Goal: Information Seeking & Learning: Learn about a topic

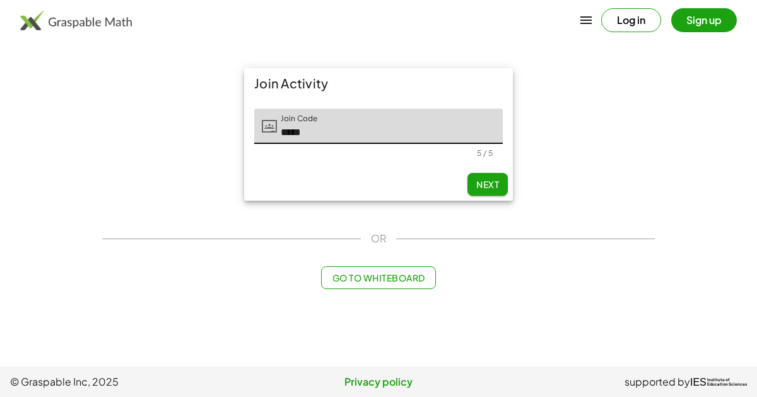
type input "*****"
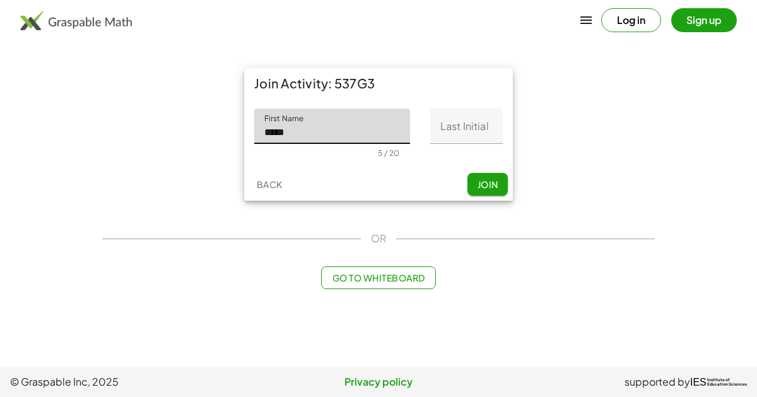
type input "*****"
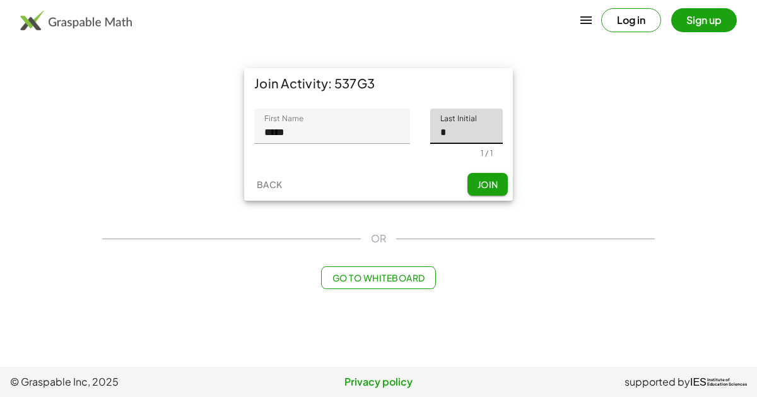
type input "*"
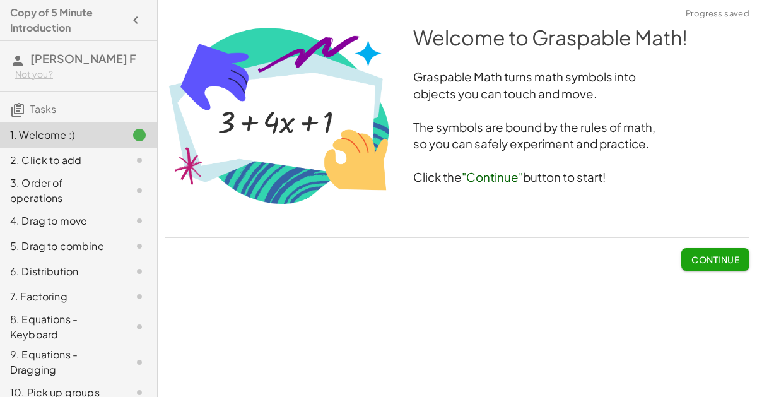
click at [700, 249] on button "Continue" at bounding box center [715, 259] width 68 height 23
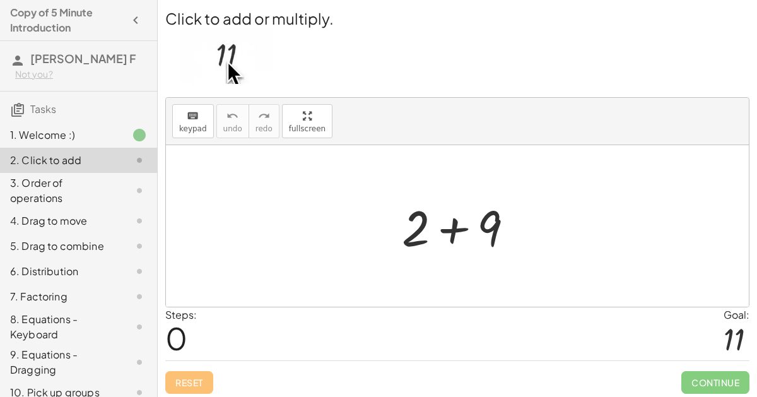
click at [446, 218] on div at bounding box center [462, 226] width 134 height 65
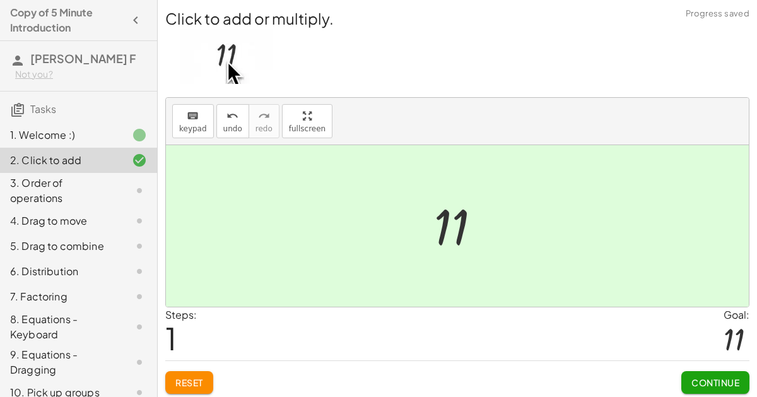
click at [697, 381] on span "Continue" at bounding box center [715, 382] width 48 height 11
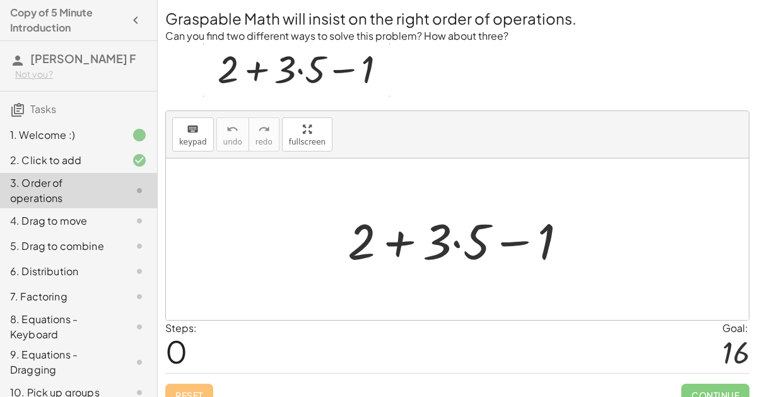
click at [458, 243] on div at bounding box center [462, 239] width 242 height 65
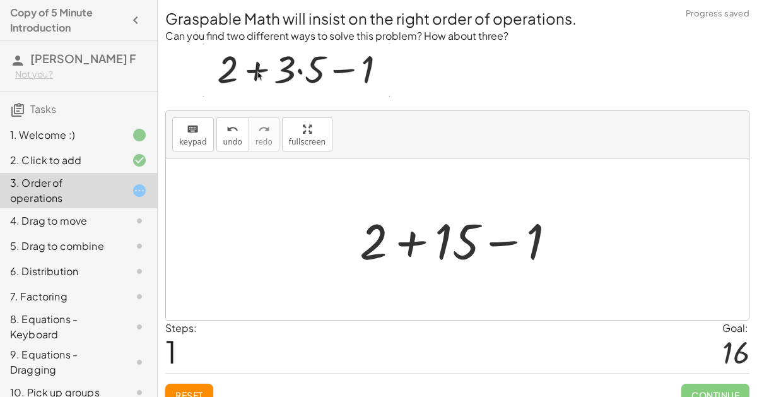
click at [402, 246] on div at bounding box center [462, 239] width 219 height 65
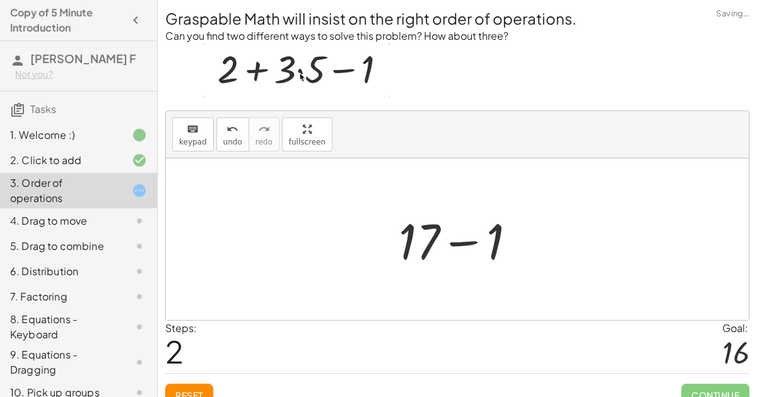
click at [469, 251] on div at bounding box center [462, 239] width 140 height 65
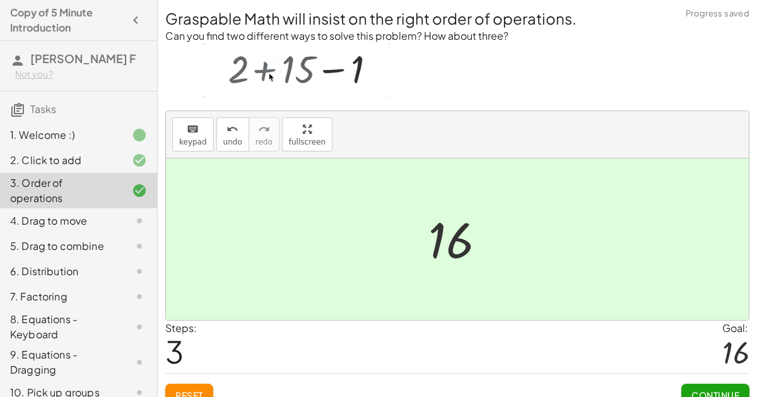
click at [734, 389] on span "Continue" at bounding box center [715, 394] width 48 height 11
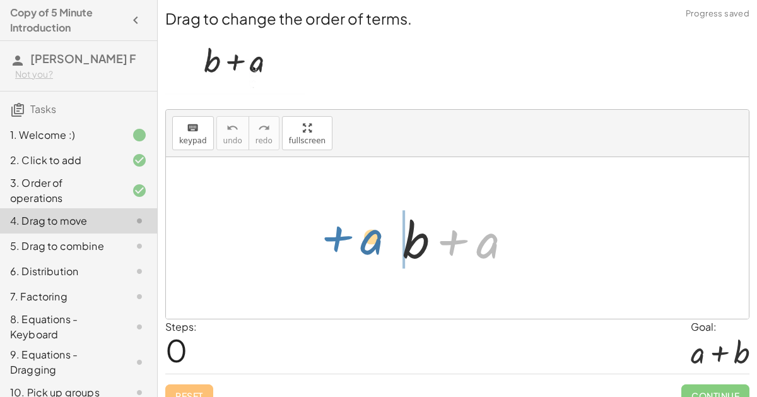
drag, startPoint x: 475, startPoint y: 231, endPoint x: 341, endPoint y: 227, distance: 134.4
click at [341, 227] on div "+ a + b + a" at bounding box center [457, 237] width 583 height 161
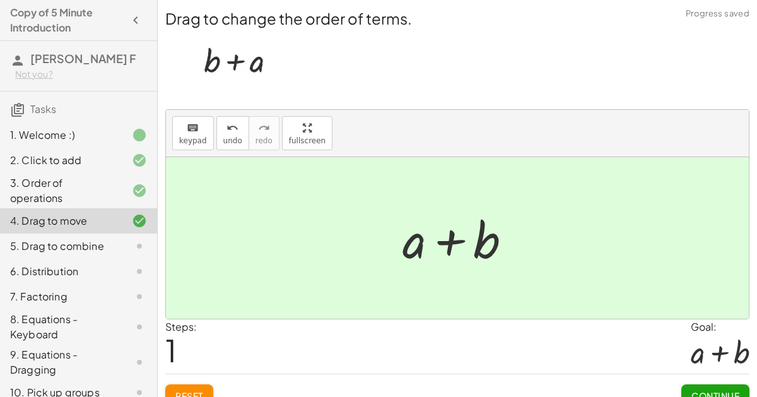
click at [707, 392] on span "Continue" at bounding box center [715, 395] width 48 height 11
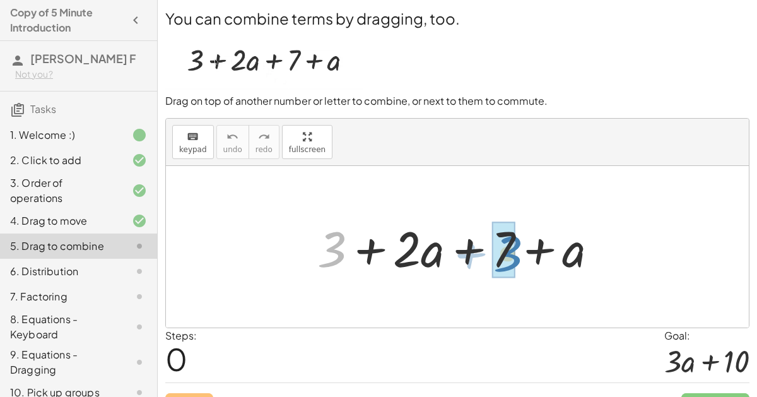
drag, startPoint x: 329, startPoint y: 249, endPoint x: 505, endPoint y: 252, distance: 176.0
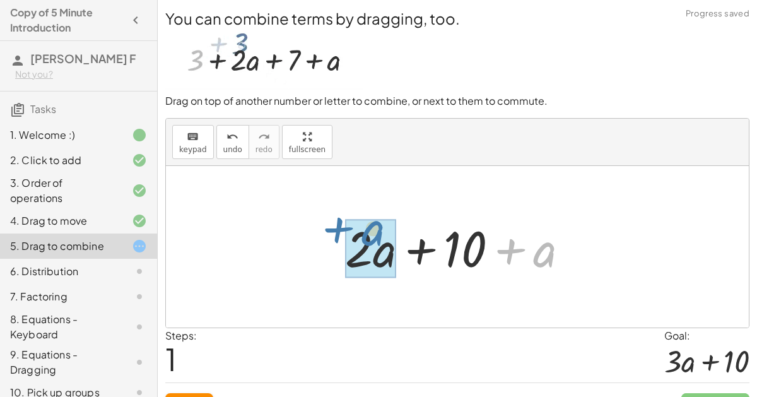
drag, startPoint x: 542, startPoint y: 251, endPoint x: 372, endPoint y: 231, distance: 170.9
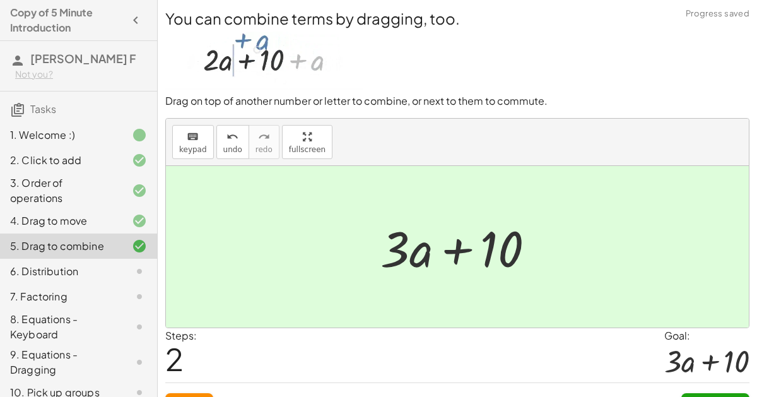
click at [727, 393] on button "Continue" at bounding box center [715, 404] width 68 height 23
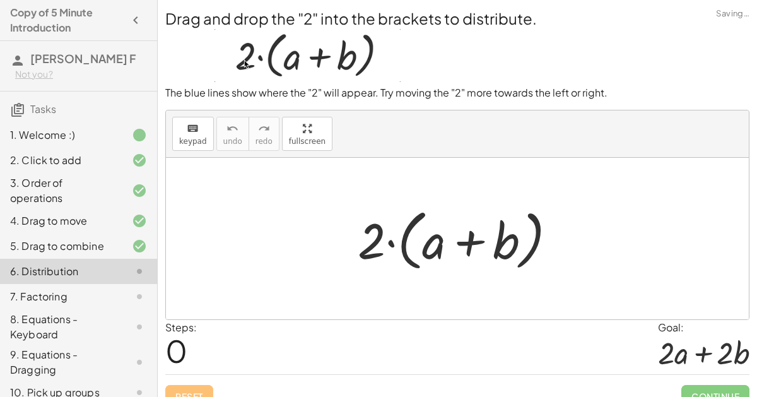
click at [713, 380] on div "Continue" at bounding box center [715, 391] width 68 height 33
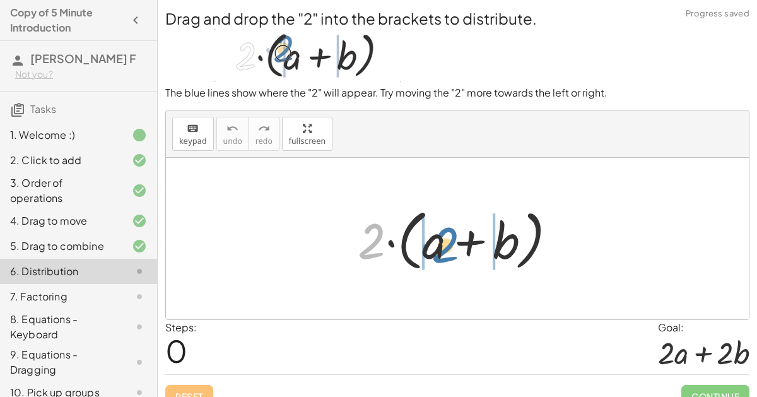
drag, startPoint x: 363, startPoint y: 237, endPoint x: 434, endPoint y: 240, distance: 70.7
click at [434, 240] on div at bounding box center [461, 238] width 221 height 73
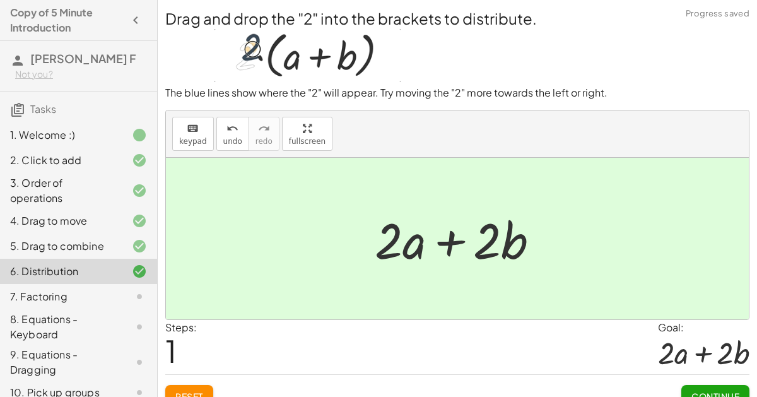
click at [721, 390] on span "Continue" at bounding box center [715, 395] width 48 height 11
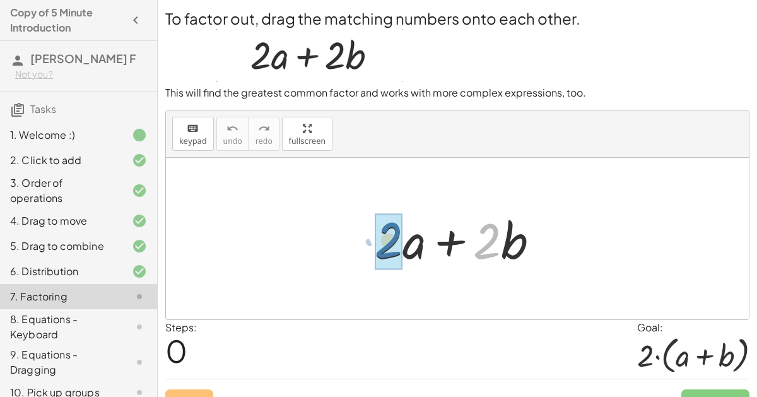
drag, startPoint x: 486, startPoint y: 238, endPoint x: 385, endPoint y: 237, distance: 100.3
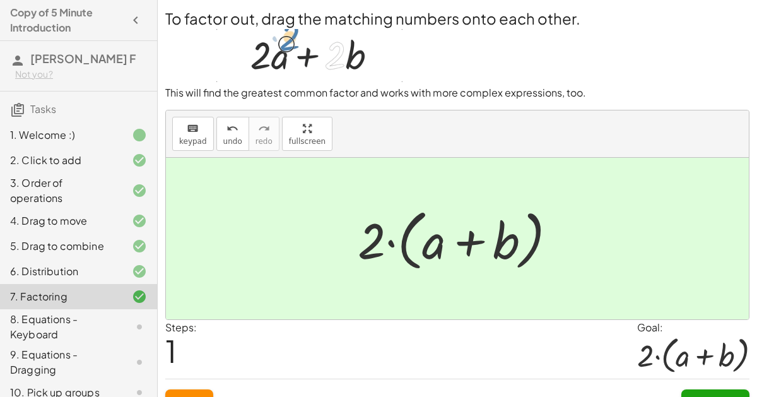
click at [696, 392] on button "Continue" at bounding box center [715, 400] width 68 height 23
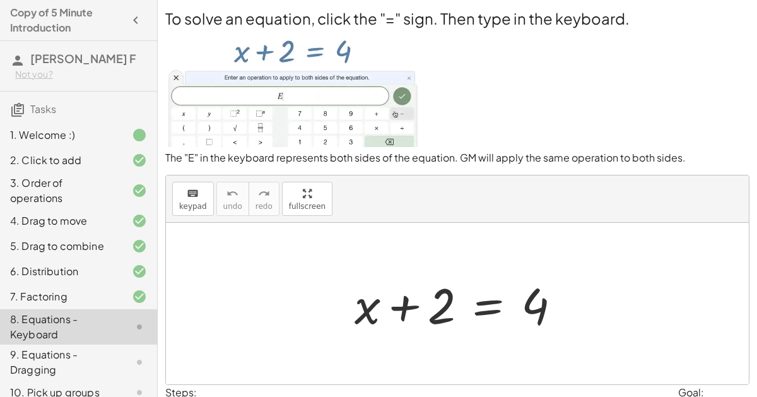
click at [488, 307] on div at bounding box center [462, 303] width 229 height 65
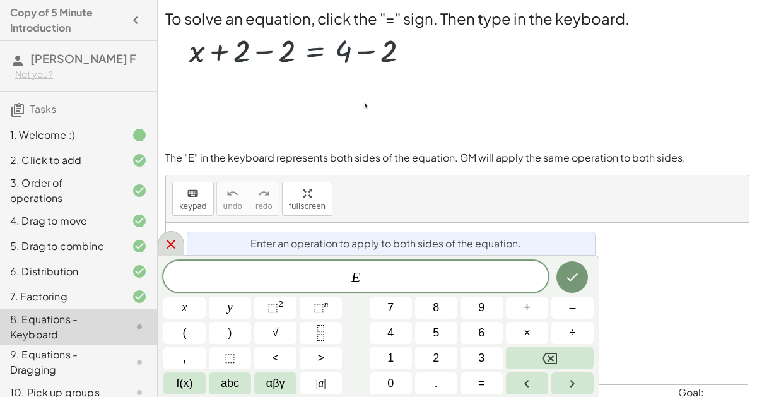
click at [176, 239] on icon at bounding box center [170, 244] width 15 height 15
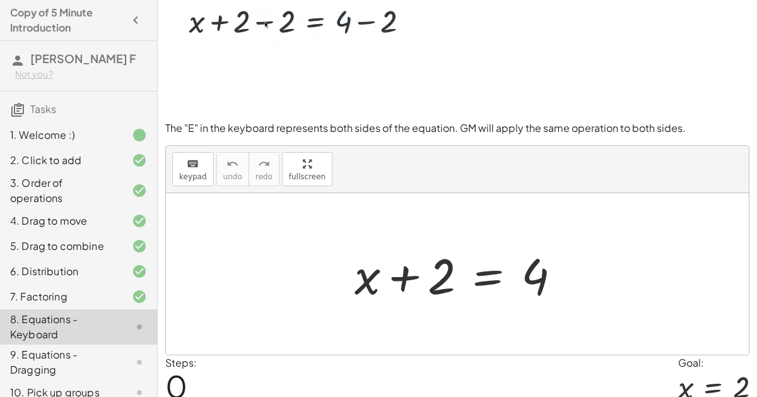
scroll to position [35, 0]
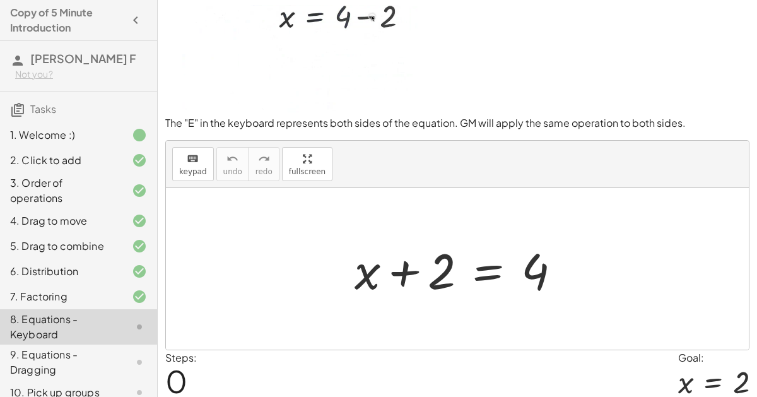
click at [497, 248] on div at bounding box center [462, 269] width 229 height 65
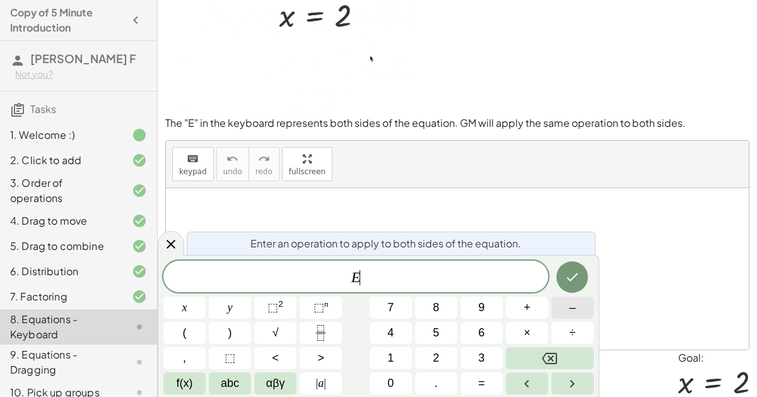
click at [563, 310] on button "–" at bounding box center [572, 307] width 42 height 22
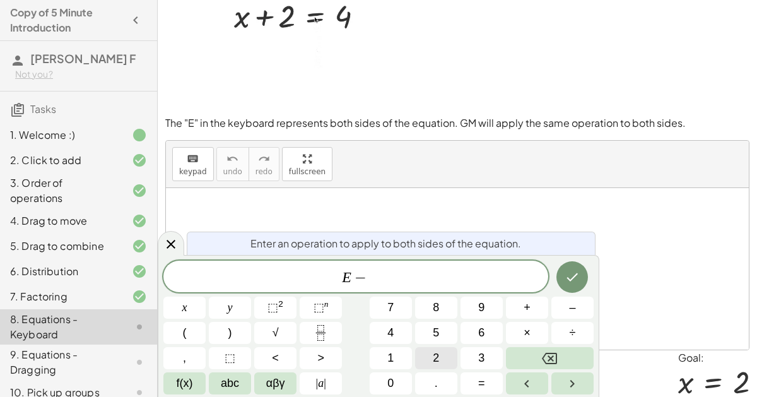
click at [444, 357] on button "2" at bounding box center [436, 358] width 42 height 22
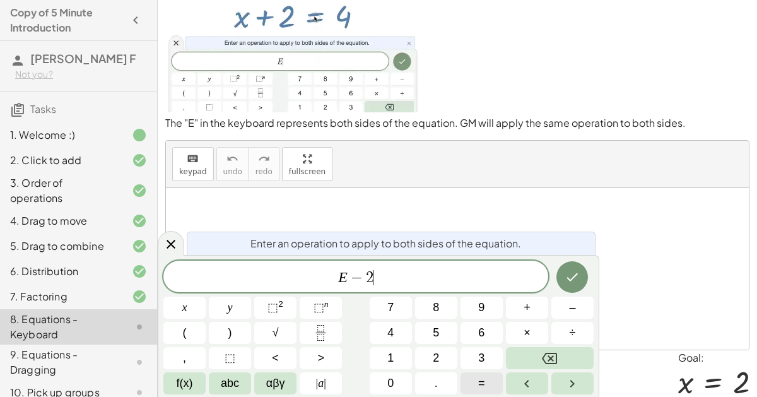
click at [493, 379] on button "=" at bounding box center [481, 383] width 42 height 22
click at [543, 353] on icon "Backspace" at bounding box center [549, 358] width 15 height 15
click at [574, 266] on button "Done" at bounding box center [572, 277] width 32 height 32
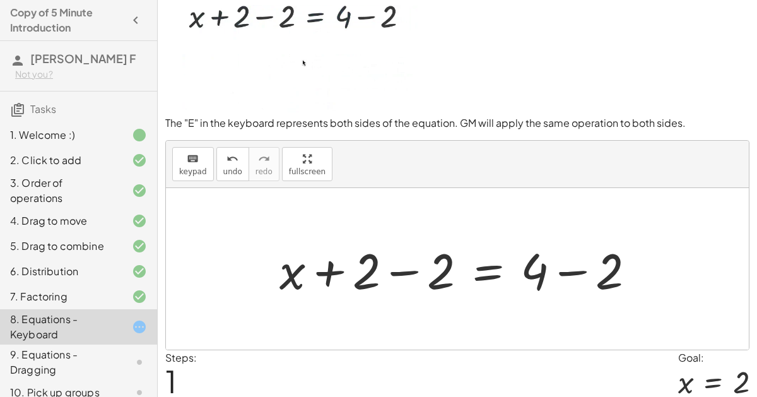
click at [392, 262] on div at bounding box center [462, 269] width 378 height 65
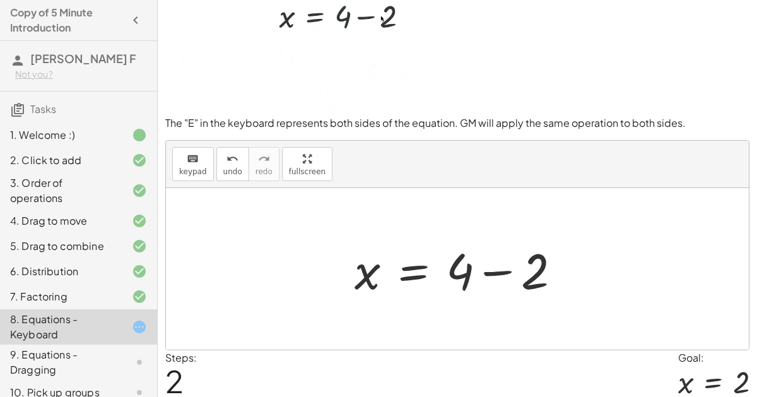
click at [479, 268] on div at bounding box center [462, 269] width 229 height 65
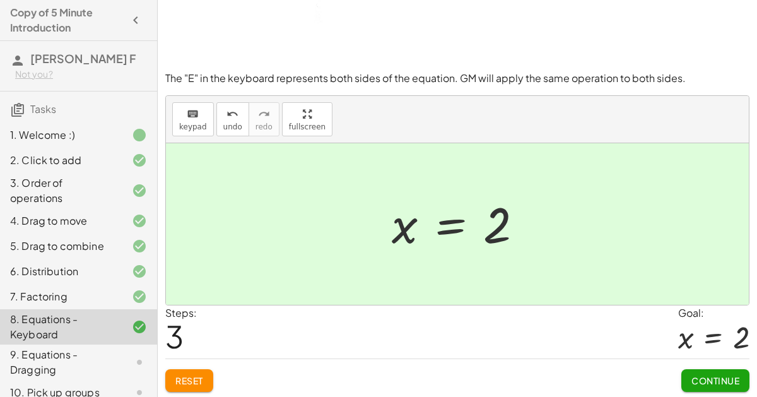
click at [691, 375] on span "Continue" at bounding box center [715, 380] width 48 height 11
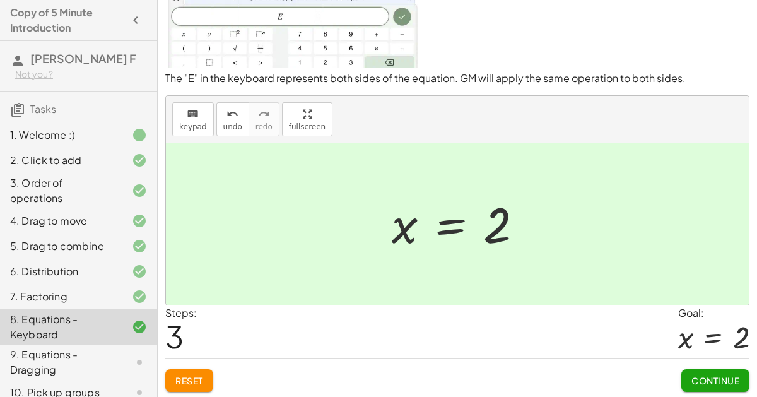
scroll to position [72, 0]
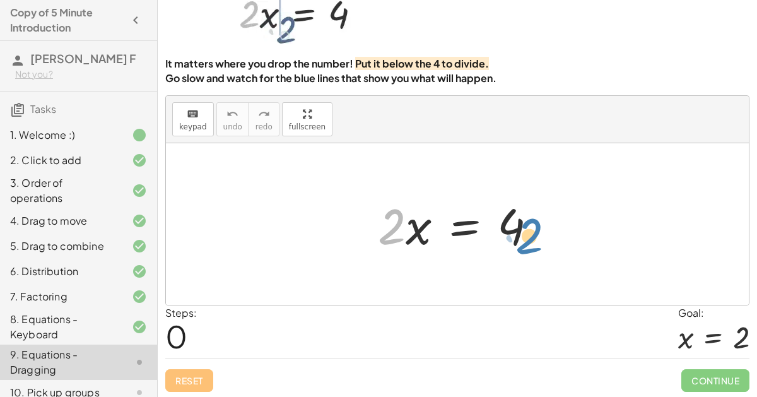
drag, startPoint x: 384, startPoint y: 220, endPoint x: 521, endPoint y: 230, distance: 137.2
click at [521, 230] on div at bounding box center [463, 224] width 182 height 65
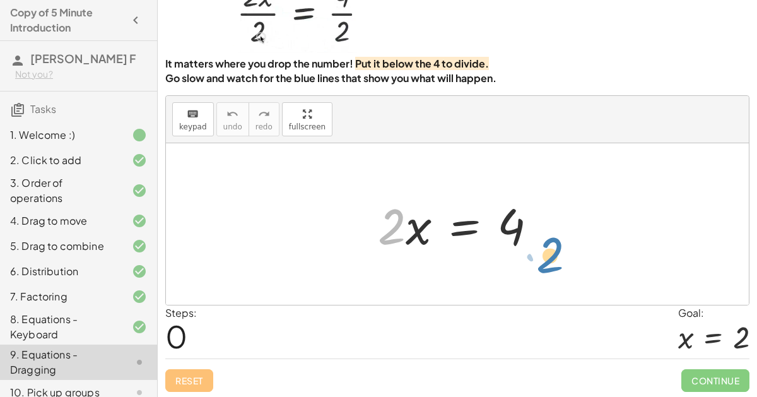
drag, startPoint x: 385, startPoint y: 229, endPoint x: 524, endPoint y: 240, distance: 139.2
click at [524, 240] on div at bounding box center [463, 224] width 182 height 65
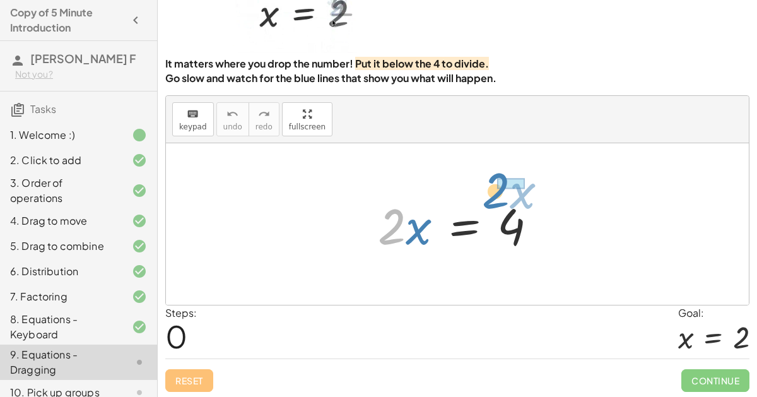
drag, startPoint x: 394, startPoint y: 230, endPoint x: 505, endPoint y: 190, distance: 118.5
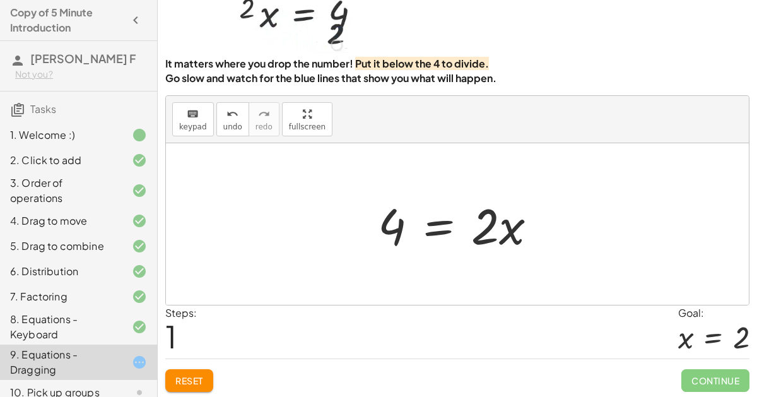
click at [428, 223] on div at bounding box center [463, 224] width 182 height 65
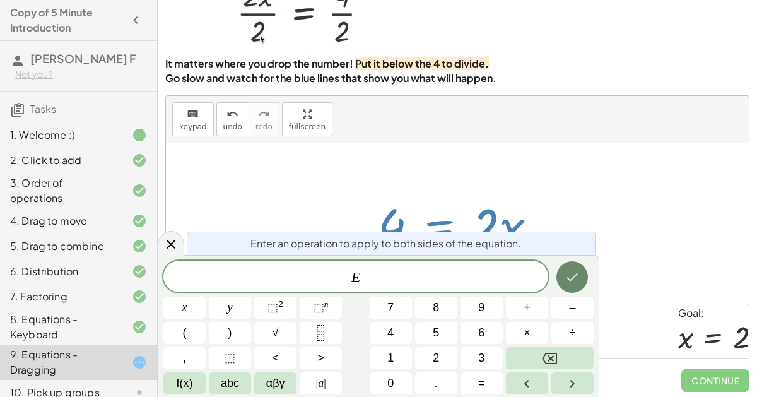
click at [568, 278] on icon "Done" at bounding box center [572, 277] width 11 height 8
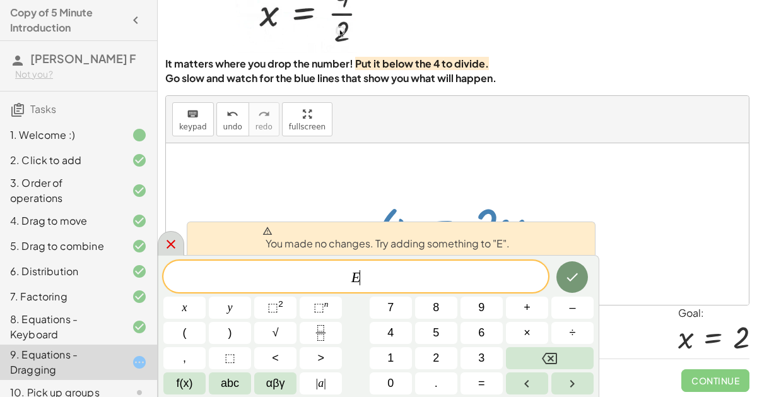
click at [182, 242] on div at bounding box center [171, 243] width 26 height 25
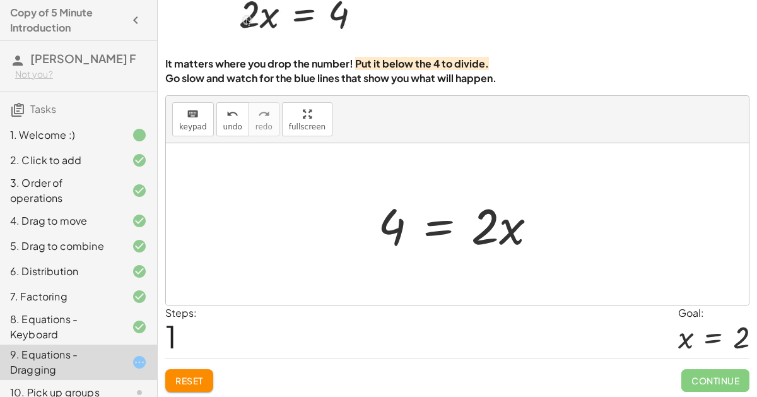
click at [507, 227] on div at bounding box center [463, 224] width 182 height 65
click at [168, 369] on button "Reset" at bounding box center [189, 380] width 48 height 23
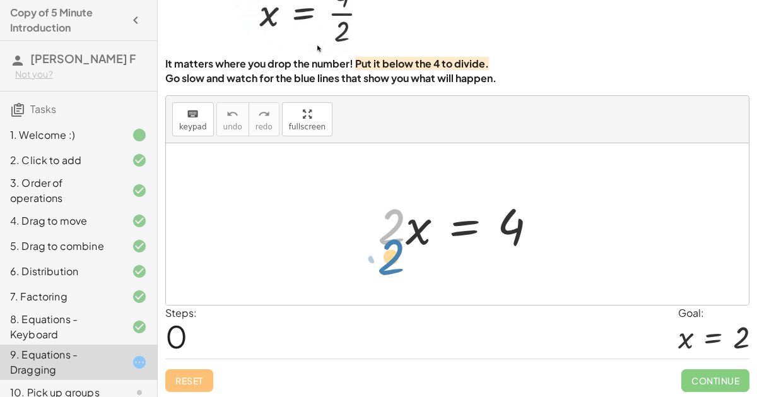
drag, startPoint x: 390, startPoint y: 220, endPoint x: 390, endPoint y: 250, distance: 30.3
click at [390, 250] on div at bounding box center [463, 224] width 182 height 65
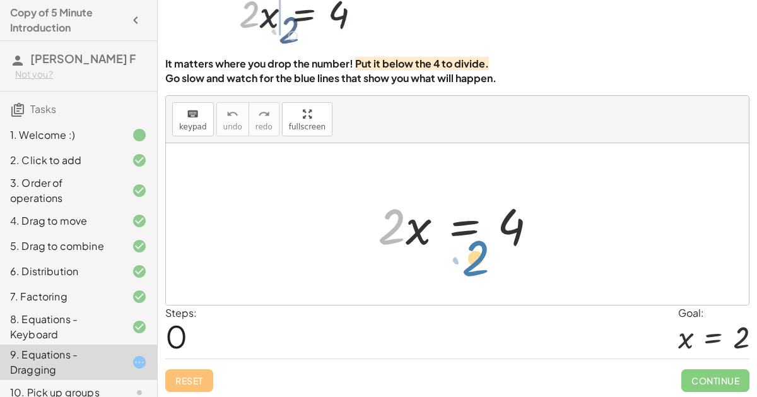
drag, startPoint x: 399, startPoint y: 221, endPoint x: 482, endPoint y: 252, distance: 88.4
click at [482, 252] on div at bounding box center [463, 224] width 182 height 65
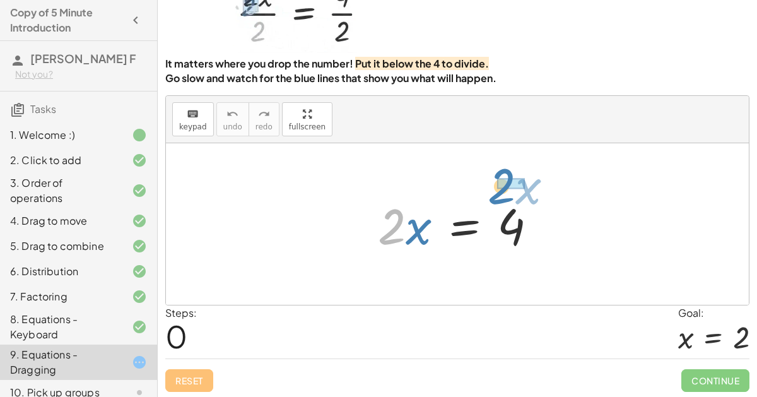
drag, startPoint x: 385, startPoint y: 225, endPoint x: 493, endPoint y: 178, distance: 118.4
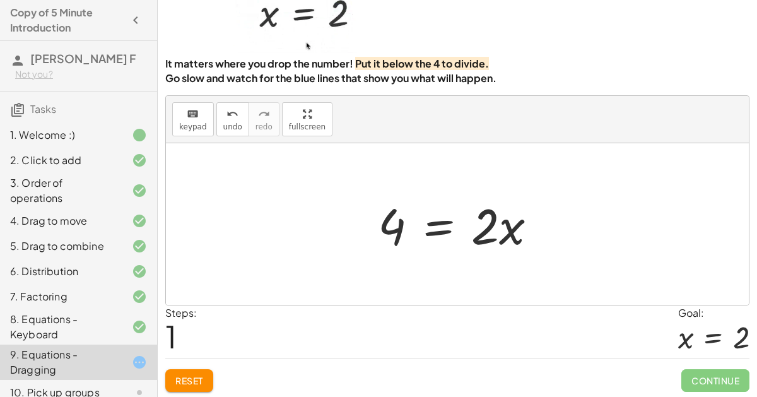
click at [438, 224] on div at bounding box center [463, 224] width 182 height 65
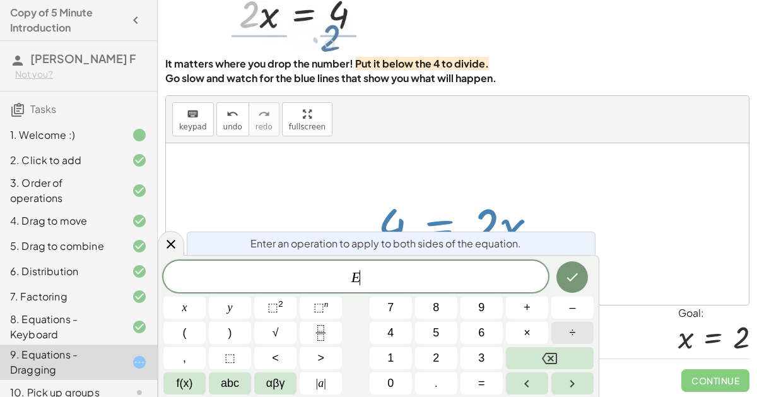
click at [574, 325] on span "÷" at bounding box center [573, 332] width 6 height 17
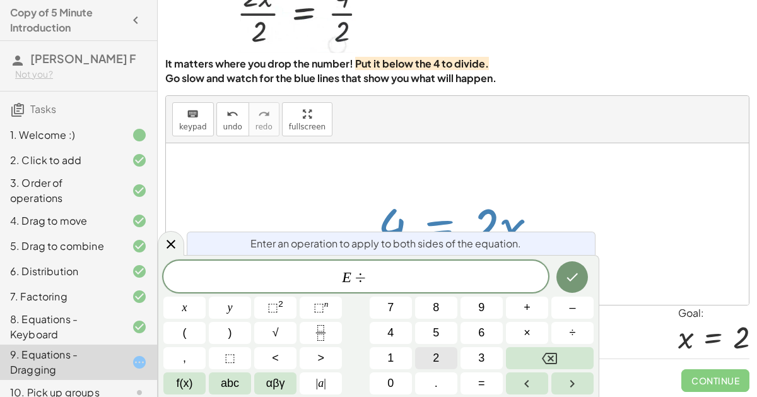
click at [440, 358] on button "2" at bounding box center [436, 358] width 42 height 22
click at [571, 269] on icon "Done" at bounding box center [572, 276] width 15 height 15
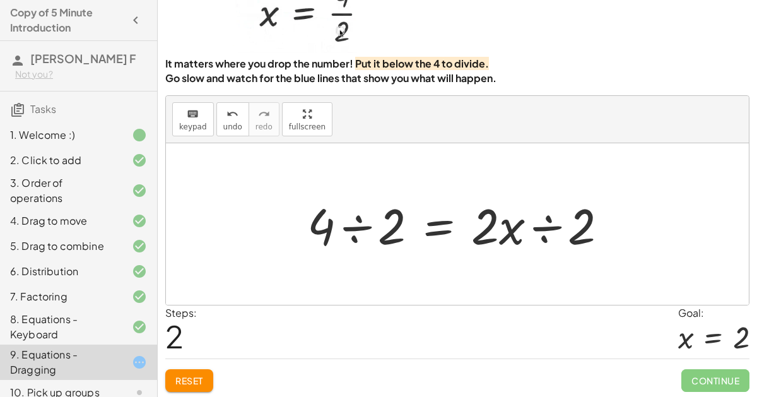
click at [353, 238] on div at bounding box center [462, 224] width 323 height 65
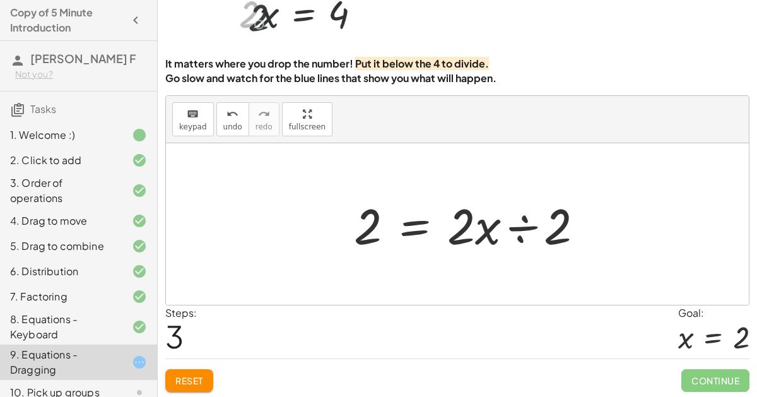
click at [548, 225] on div at bounding box center [474, 224] width 252 height 65
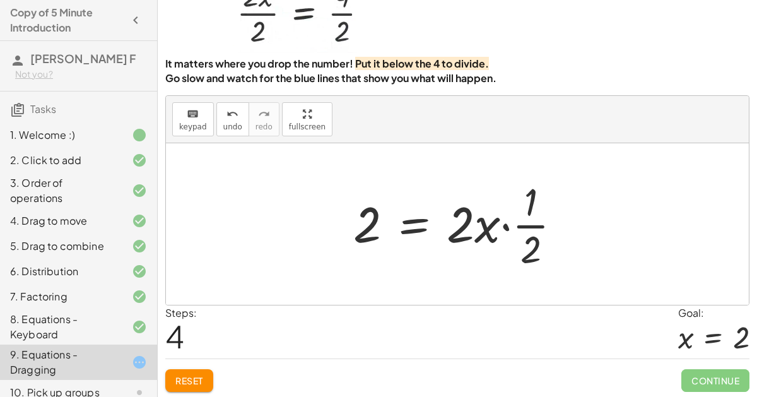
click at [495, 228] on div at bounding box center [462, 223] width 231 height 97
click at [197, 375] on span "Reset" at bounding box center [189, 380] width 28 height 11
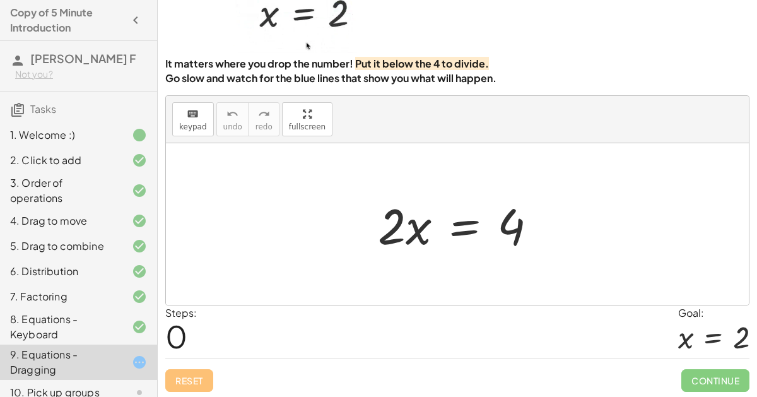
scroll to position [32, 0]
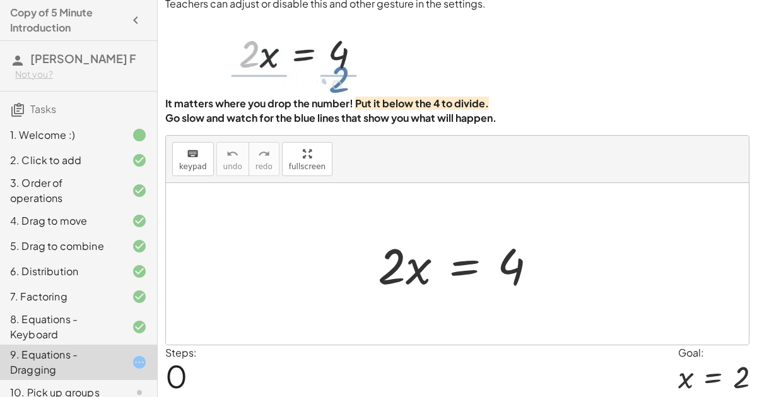
click at [455, 263] on div at bounding box center [463, 263] width 182 height 65
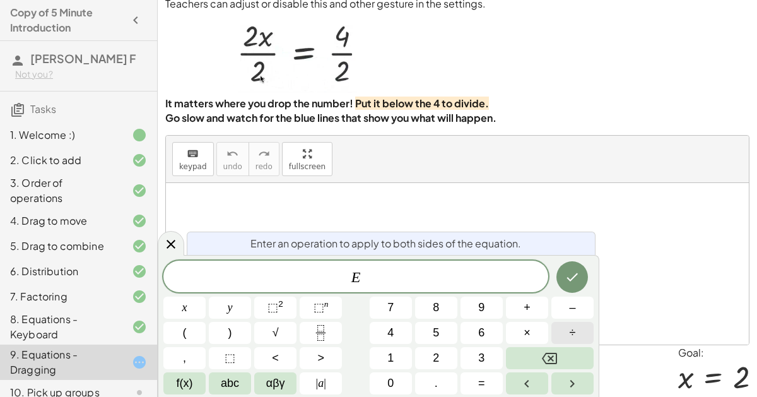
click at [559, 334] on button "÷" at bounding box center [572, 333] width 42 height 22
click at [438, 356] on span "2" at bounding box center [436, 357] width 6 height 17
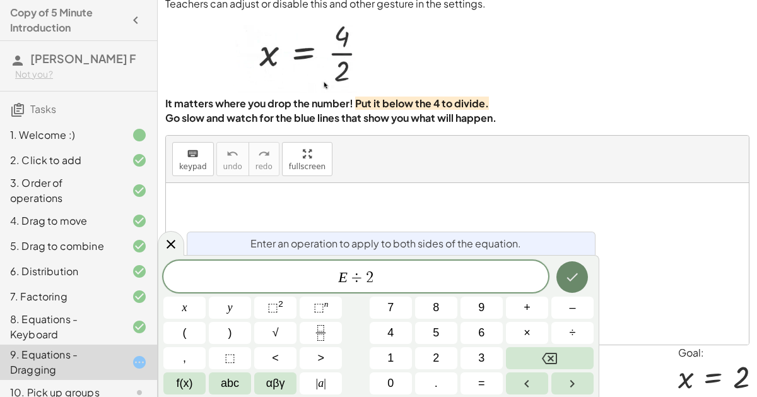
click at [572, 277] on icon "Done" at bounding box center [572, 276] width 15 height 15
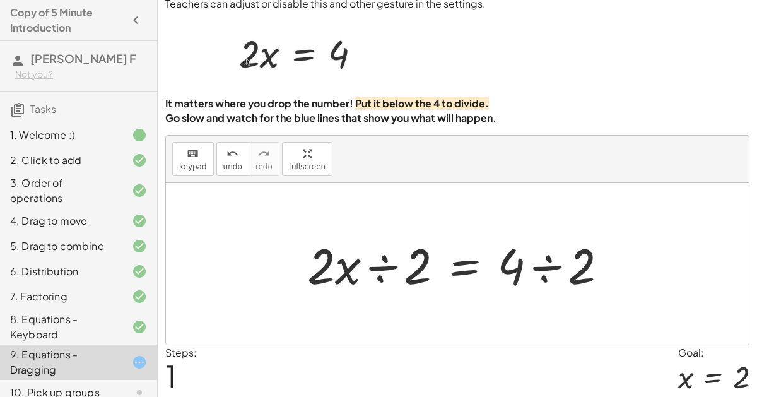
click at [375, 271] on div at bounding box center [462, 263] width 323 height 65
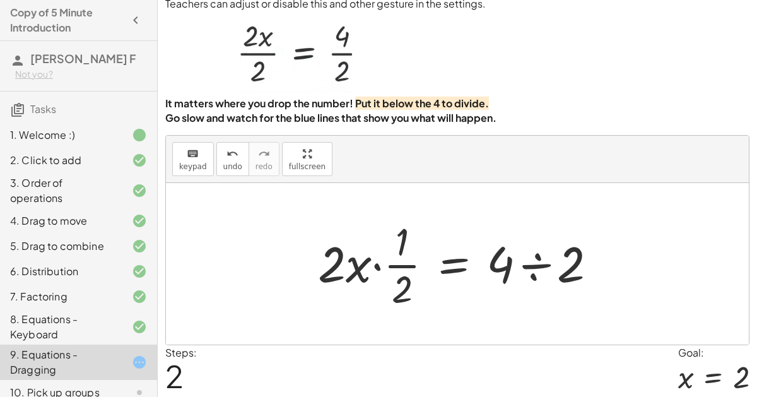
click at [536, 268] on div at bounding box center [463, 263] width 302 height 97
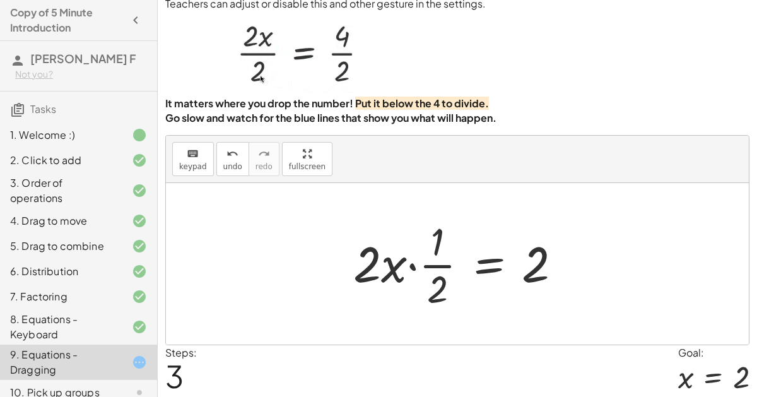
scroll to position [72, 0]
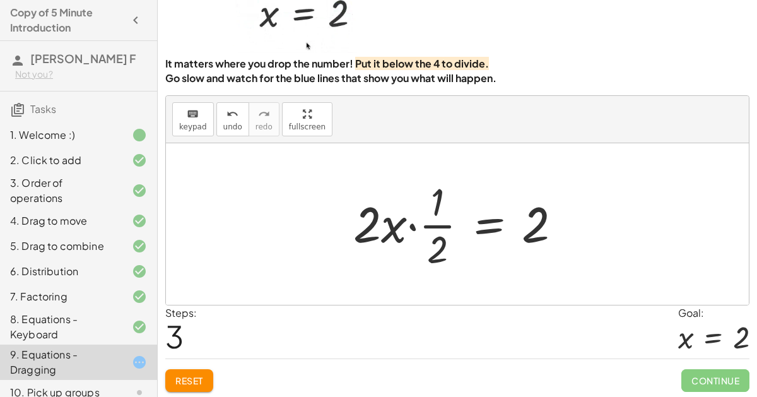
click at [192, 370] on button "Reset" at bounding box center [189, 380] width 48 height 23
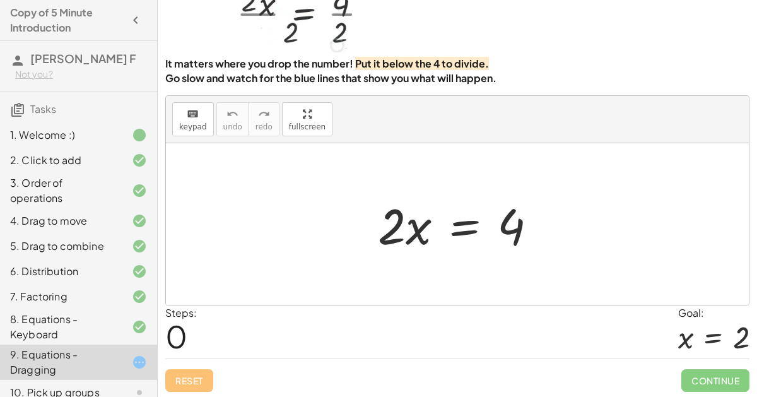
click at [470, 223] on div at bounding box center [463, 224] width 182 height 65
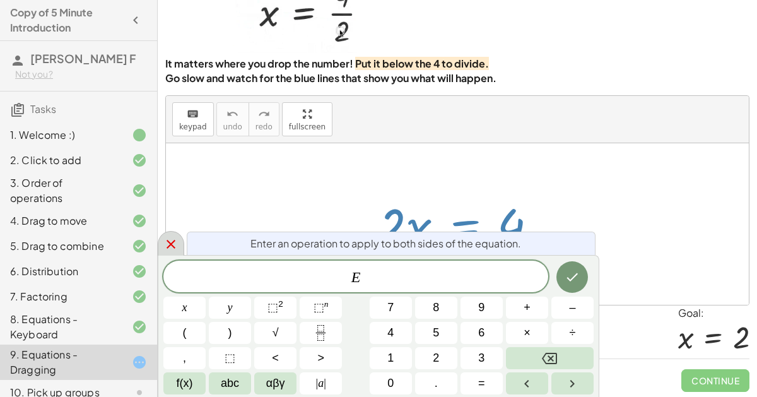
click at [165, 237] on icon at bounding box center [170, 244] width 15 height 15
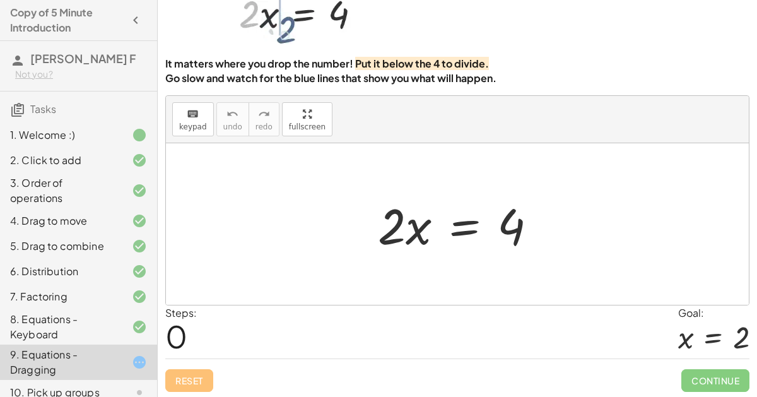
click at [469, 220] on div at bounding box center [463, 224] width 182 height 65
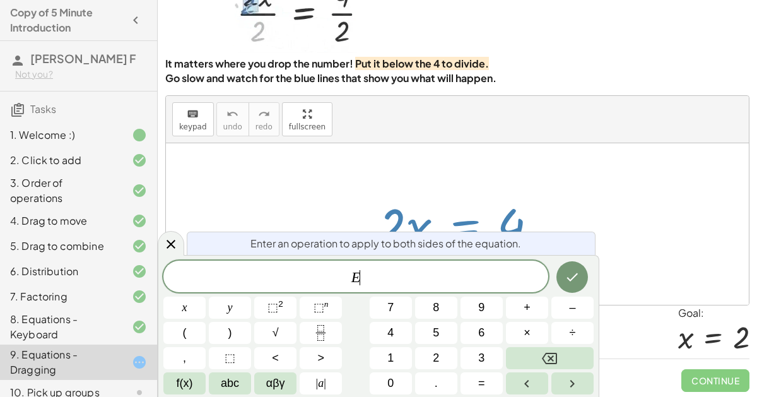
click at [469, 220] on div at bounding box center [463, 224] width 182 height 65
click at [573, 325] on span "÷" at bounding box center [573, 332] width 6 height 17
click at [454, 356] on button "2" at bounding box center [436, 358] width 42 height 22
click at [575, 273] on icon "Done" at bounding box center [572, 276] width 15 height 15
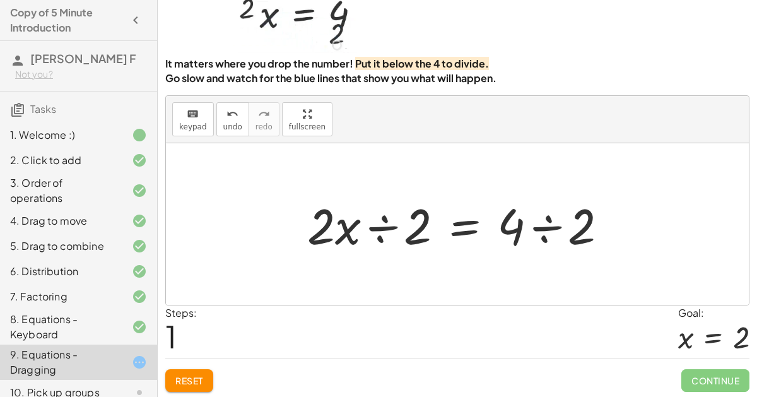
click at [547, 228] on div at bounding box center [462, 224] width 323 height 65
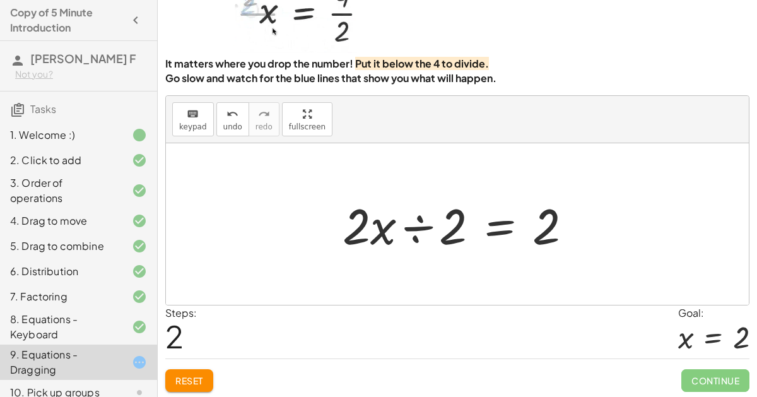
click at [413, 229] on div at bounding box center [462, 224] width 252 height 65
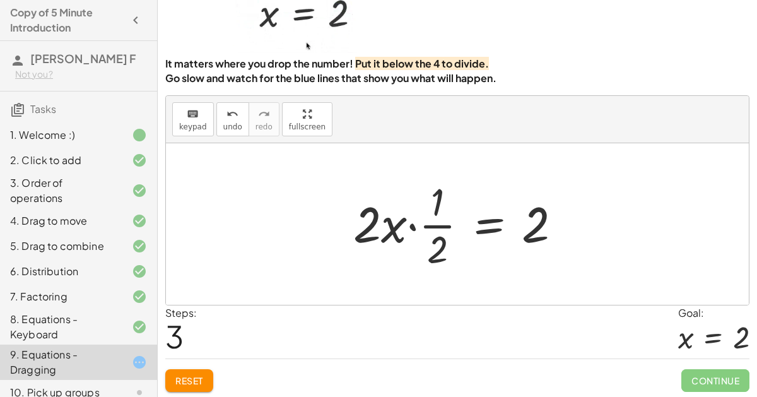
click at [439, 233] on div at bounding box center [462, 223] width 231 height 97
click at [406, 221] on div at bounding box center [462, 223] width 231 height 97
click at [202, 377] on span "Reset" at bounding box center [189, 380] width 28 height 11
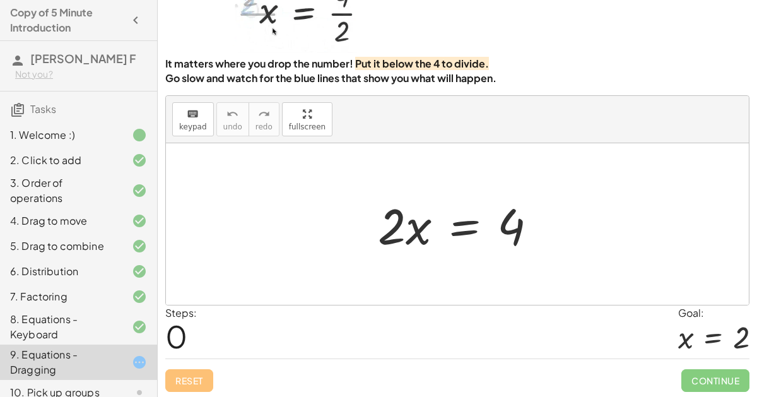
click at [462, 222] on div at bounding box center [463, 224] width 182 height 65
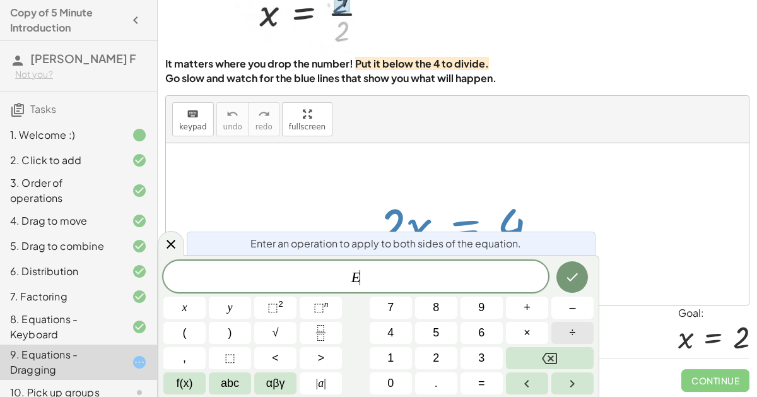
click at [578, 325] on button "÷" at bounding box center [572, 333] width 42 height 22
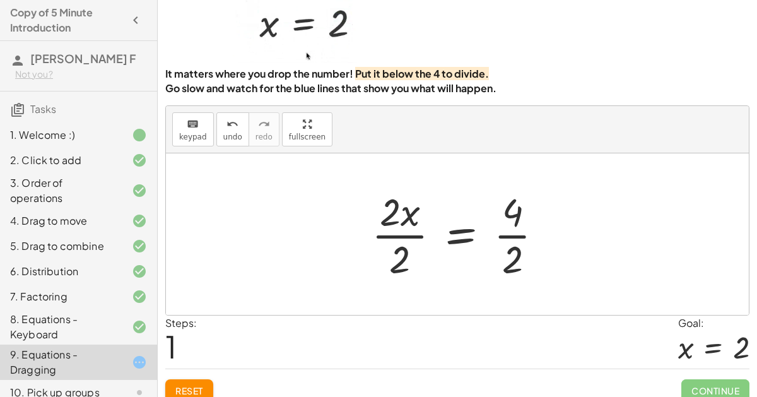
scroll to position [16, 0]
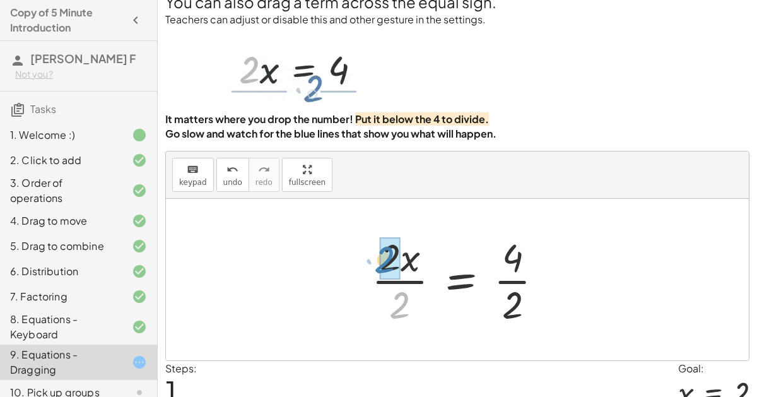
drag, startPoint x: 395, startPoint y: 296, endPoint x: 380, endPoint y: 250, distance: 48.7
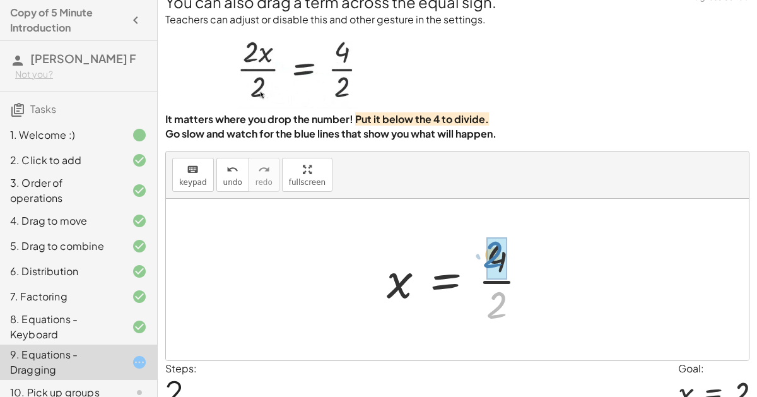
drag, startPoint x: 509, startPoint y: 304, endPoint x: 506, endPoint y: 243, distance: 60.6
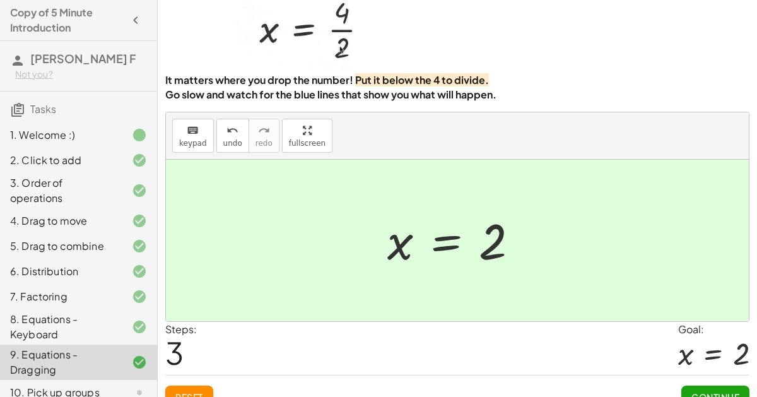
scroll to position [60, 0]
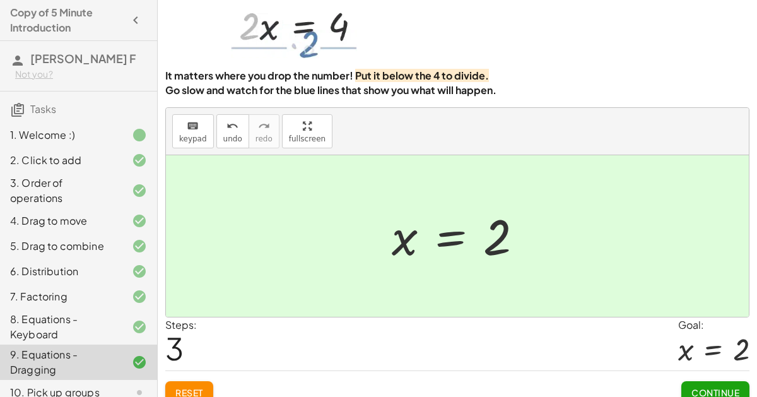
click at [717, 387] on span "Continue" at bounding box center [715, 392] width 48 height 11
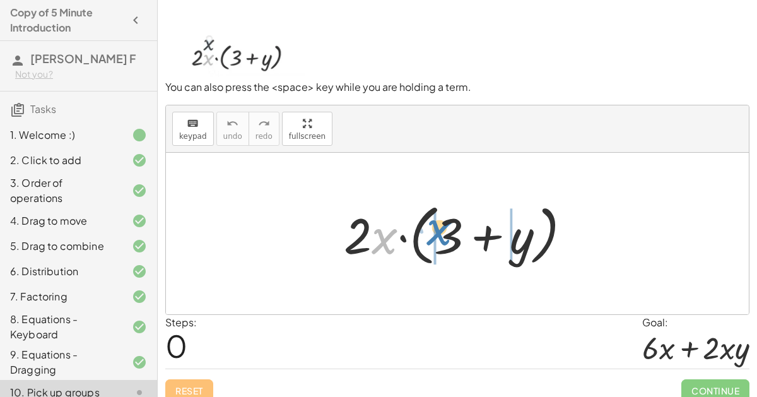
drag, startPoint x: 373, startPoint y: 237, endPoint x: 427, endPoint y: 229, distance: 54.9
click at [427, 229] on div at bounding box center [462, 233] width 250 height 73
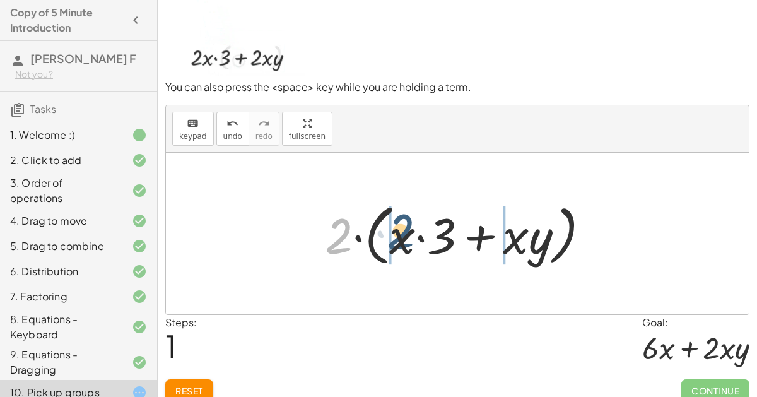
drag, startPoint x: 329, startPoint y: 243, endPoint x: 386, endPoint y: 240, distance: 57.5
click at [386, 240] on div at bounding box center [463, 233] width 288 height 73
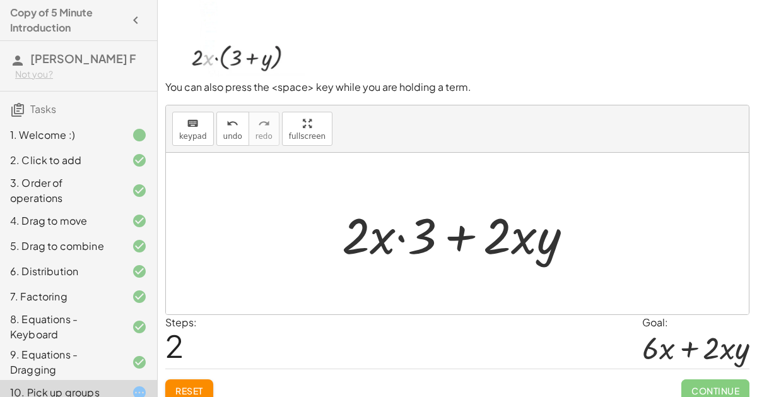
click at [202, 389] on span "Reset" at bounding box center [189, 390] width 28 height 11
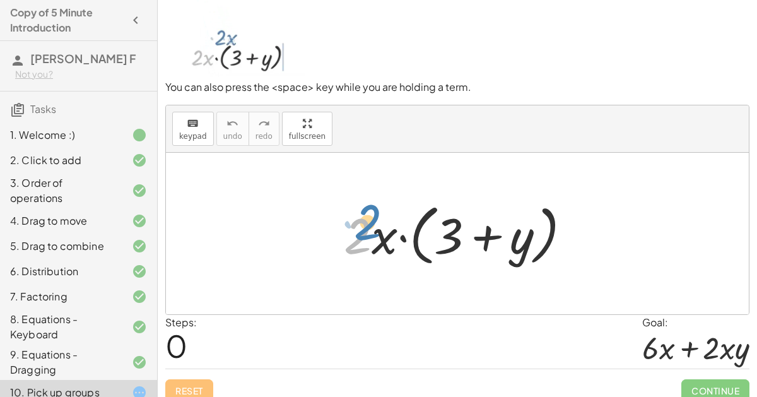
drag, startPoint x: 355, startPoint y: 245, endPoint x: 365, endPoint y: 231, distance: 16.3
click at [365, 231] on div at bounding box center [462, 233] width 250 height 73
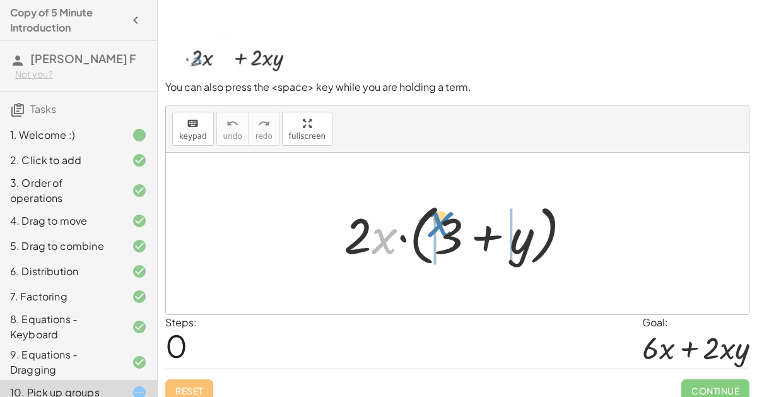
drag, startPoint x: 372, startPoint y: 236, endPoint x: 430, endPoint y: 230, distance: 57.7
click at [430, 230] on div at bounding box center [462, 233] width 250 height 73
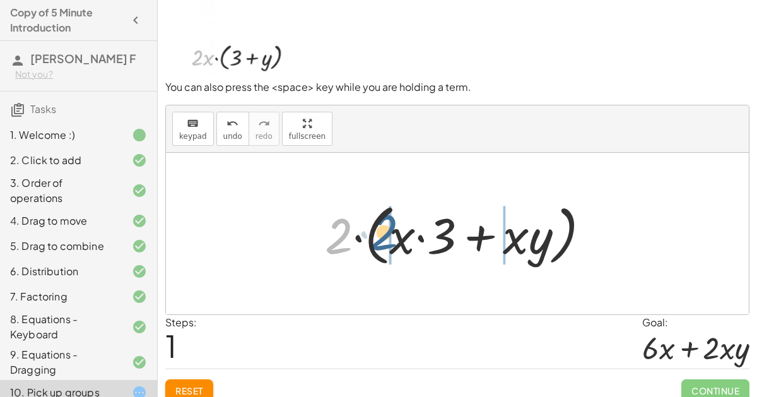
drag, startPoint x: 349, startPoint y: 242, endPoint x: 400, endPoint y: 238, distance: 51.2
click at [400, 238] on div at bounding box center [463, 233] width 288 height 73
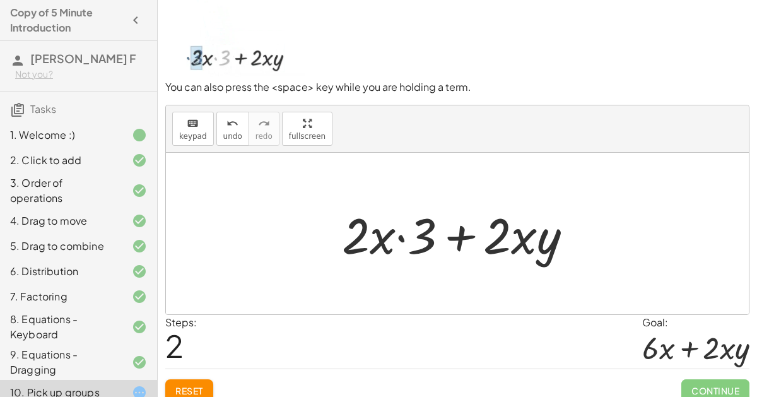
click at [409, 238] on div at bounding box center [463, 233] width 254 height 65
click at [404, 235] on div at bounding box center [463, 233] width 254 height 65
click at [397, 233] on div at bounding box center [463, 233] width 254 height 65
click at [525, 240] on div at bounding box center [463, 233] width 254 height 65
click at [431, 242] on div at bounding box center [463, 233] width 254 height 65
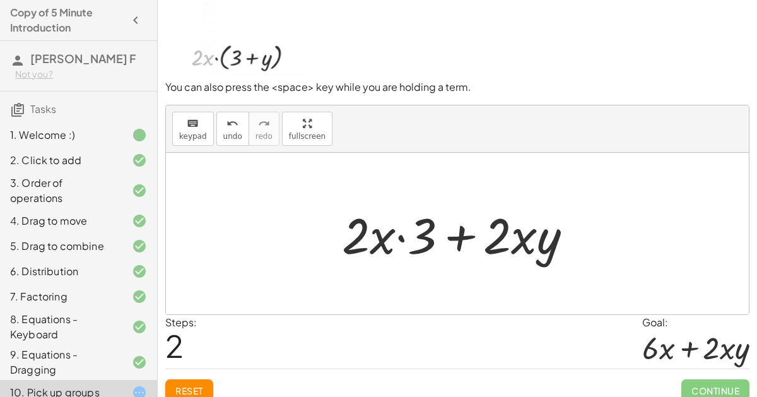
click at [483, 237] on div at bounding box center [463, 233] width 254 height 65
click at [459, 237] on div at bounding box center [463, 233] width 254 height 65
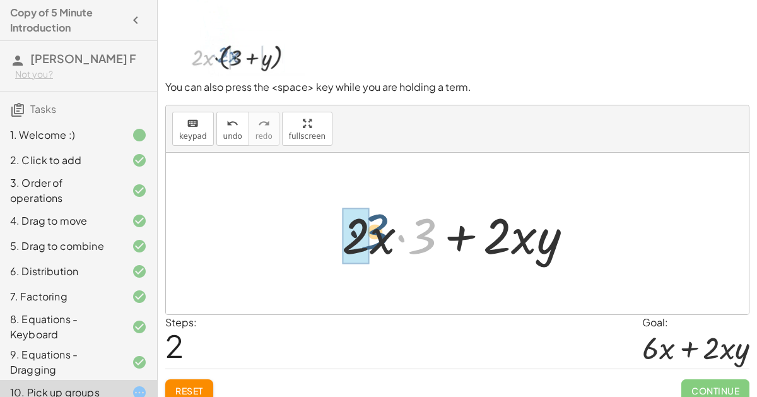
drag, startPoint x: 422, startPoint y: 235, endPoint x: 366, endPoint y: 231, distance: 56.3
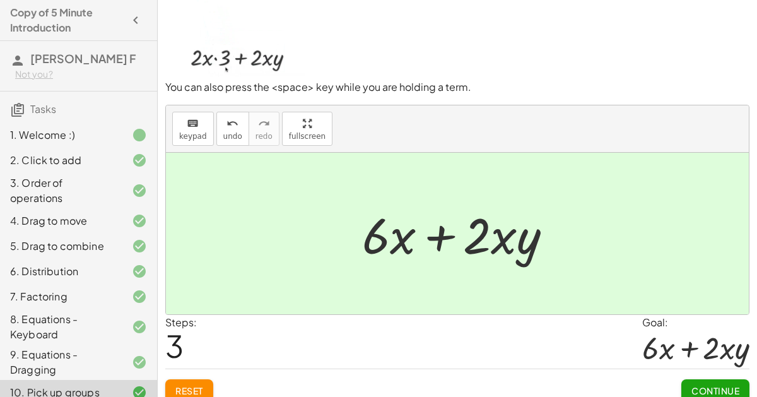
click at [722, 388] on span "Continue" at bounding box center [715, 390] width 48 height 11
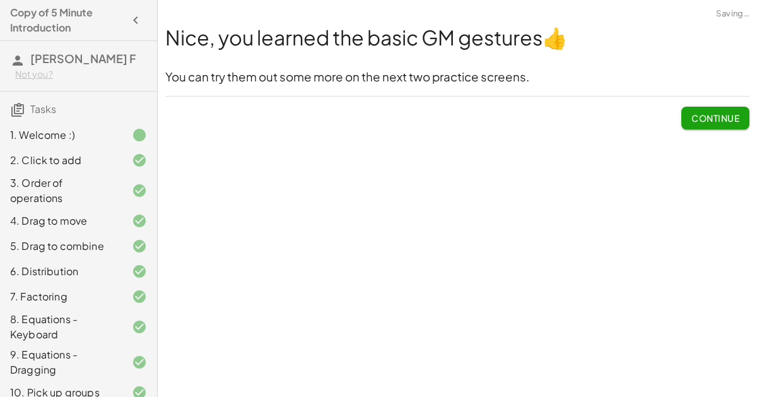
scroll to position [0, 0]
click at [729, 115] on span "Continue" at bounding box center [715, 117] width 48 height 11
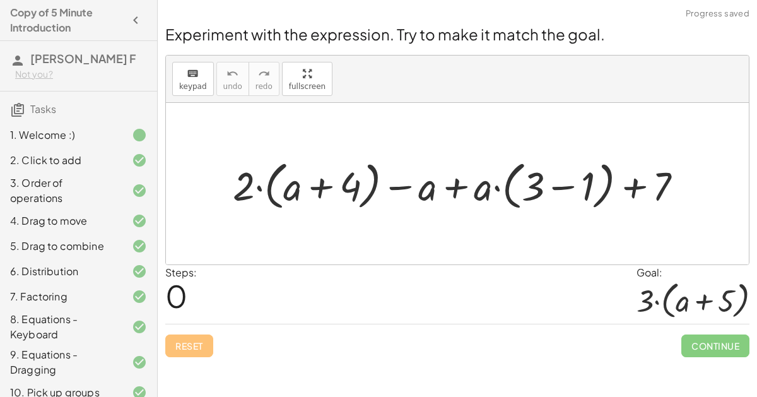
scroll to position [123, 0]
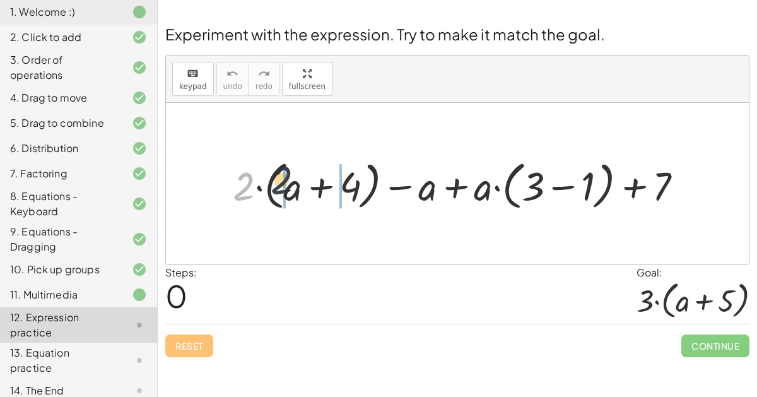
drag, startPoint x: 244, startPoint y: 187, endPoint x: 284, endPoint y: 181, distance: 40.9
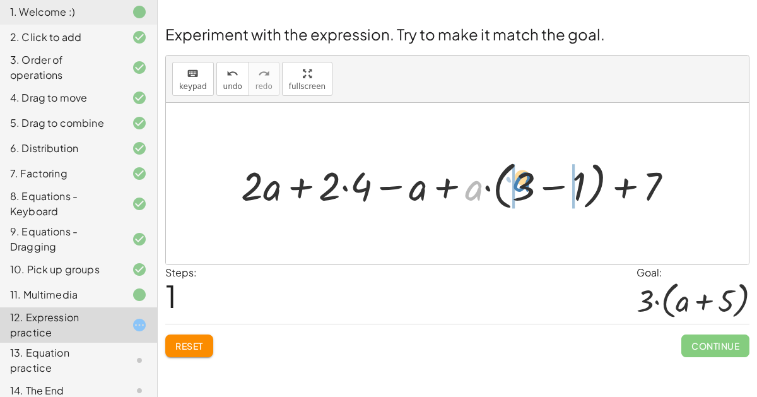
drag, startPoint x: 471, startPoint y: 192, endPoint x: 517, endPoint y: 184, distance: 46.8
click at [517, 184] on div at bounding box center [462, 184] width 455 height 59
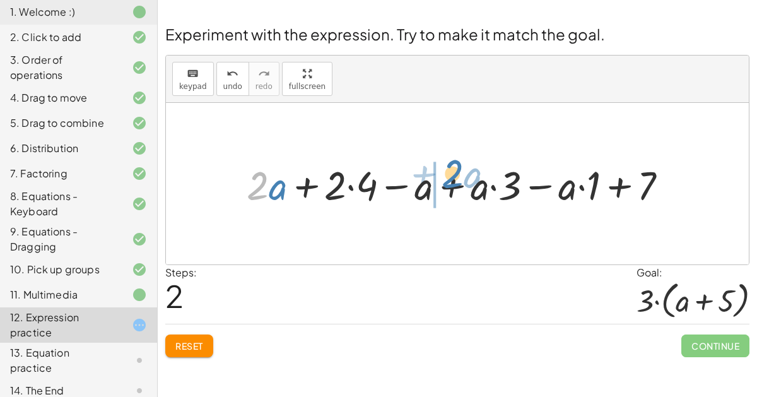
drag, startPoint x: 267, startPoint y: 190, endPoint x: 448, endPoint y: 181, distance: 181.2
click at [448, 181] on div at bounding box center [461, 183] width 443 height 52
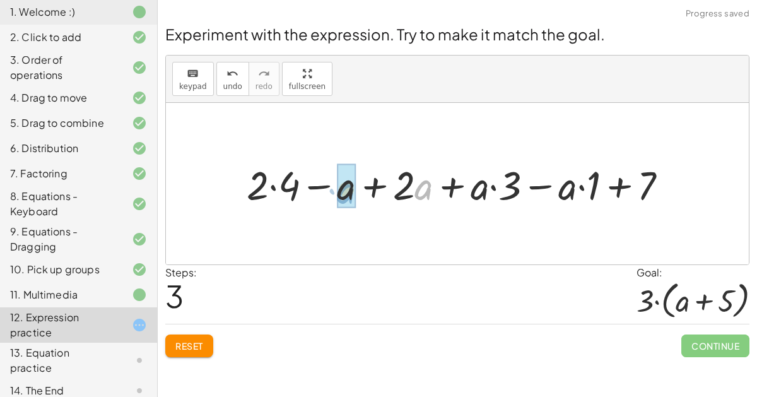
drag, startPoint x: 419, startPoint y: 188, endPoint x: 343, endPoint y: 192, distance: 76.4
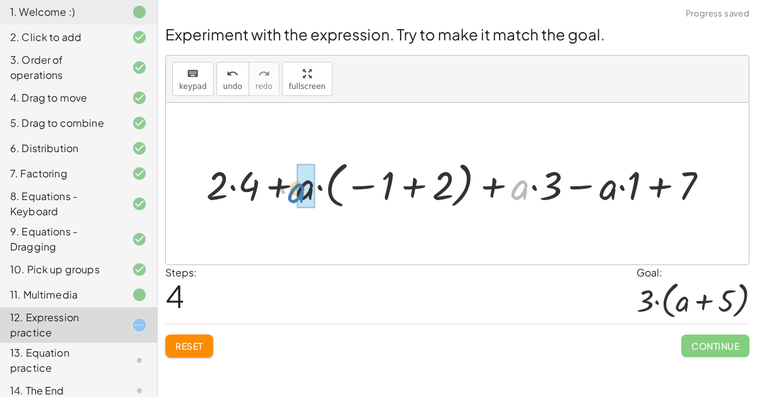
drag, startPoint x: 518, startPoint y: 190, endPoint x: 297, endPoint y: 192, distance: 221.4
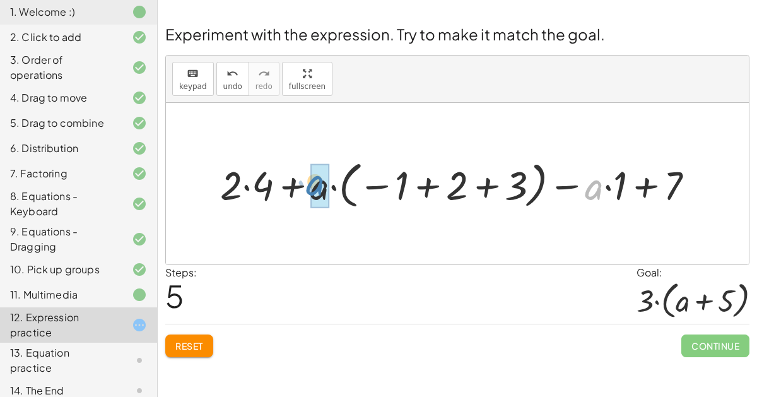
drag, startPoint x: 592, startPoint y: 196, endPoint x: 315, endPoint y: 191, distance: 276.9
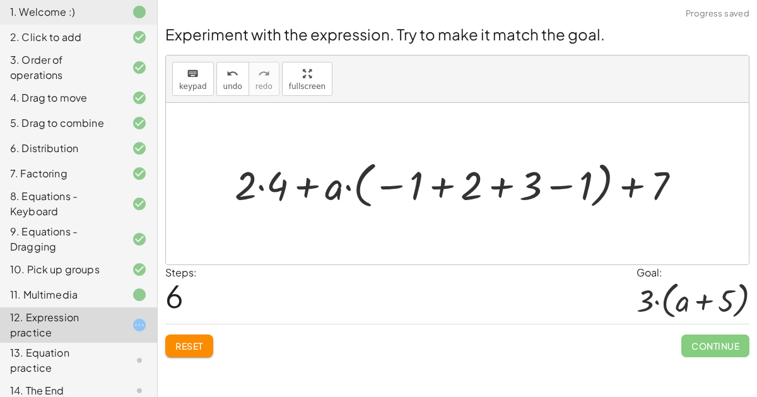
click at [177, 335] on button "Reset" at bounding box center [189, 345] width 48 height 23
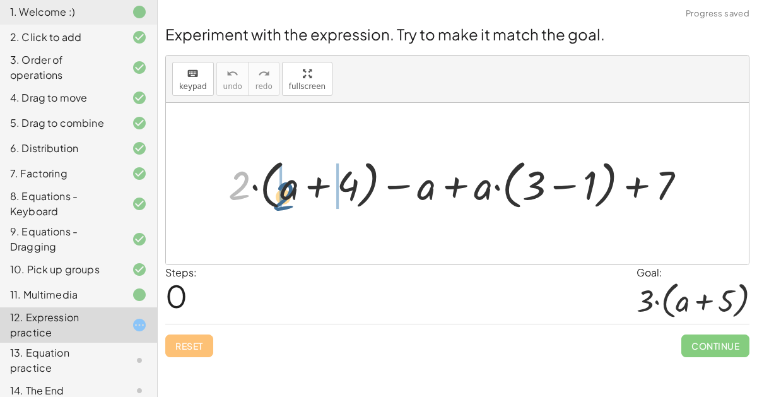
drag, startPoint x: 240, startPoint y: 177, endPoint x: 282, endPoint y: 187, distance: 43.4
click at [282, 187] on div at bounding box center [462, 183] width 480 height 59
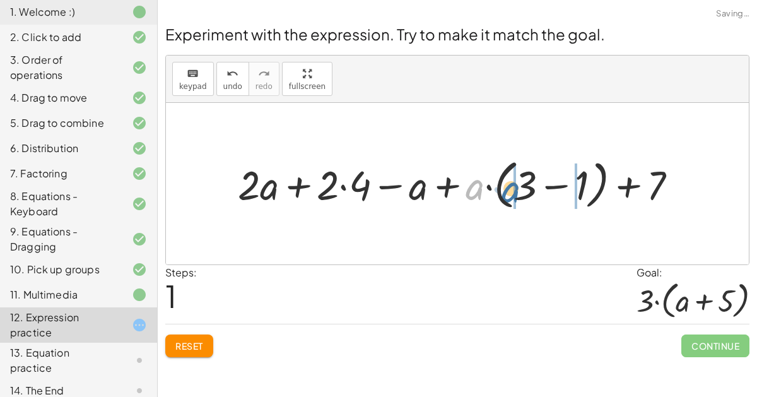
drag, startPoint x: 474, startPoint y: 194, endPoint x: 513, endPoint y: 194, distance: 39.7
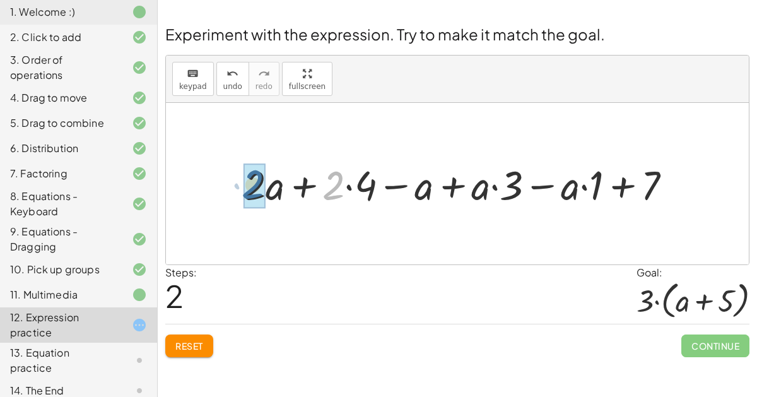
drag, startPoint x: 338, startPoint y: 187, endPoint x: 256, endPoint y: 186, distance: 82.0
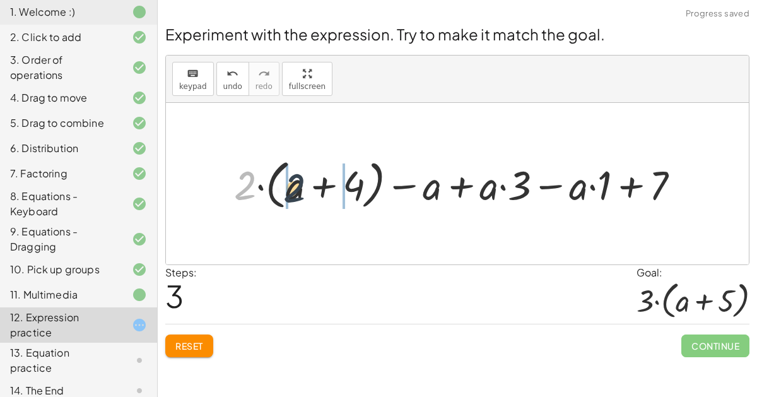
drag, startPoint x: 246, startPoint y: 187, endPoint x: 290, endPoint y: 190, distance: 43.6
click at [290, 190] on div at bounding box center [462, 183] width 469 height 59
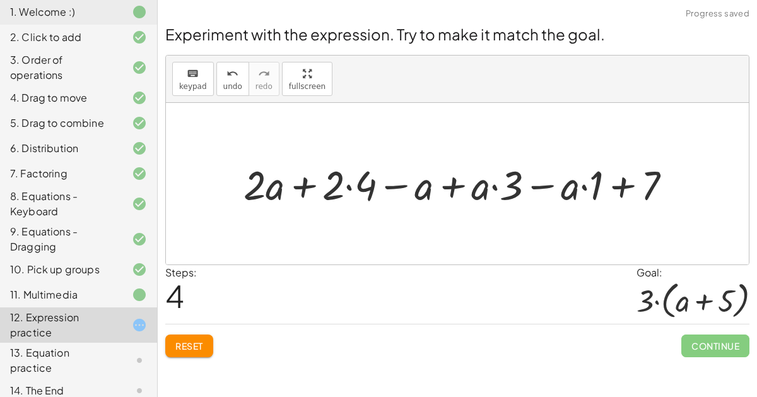
click at [310, 181] on div at bounding box center [462, 183] width 451 height 53
click at [399, 184] on div at bounding box center [462, 183] width 451 height 53
click at [472, 177] on div at bounding box center [462, 183] width 451 height 53
click at [529, 182] on div at bounding box center [462, 183] width 451 height 53
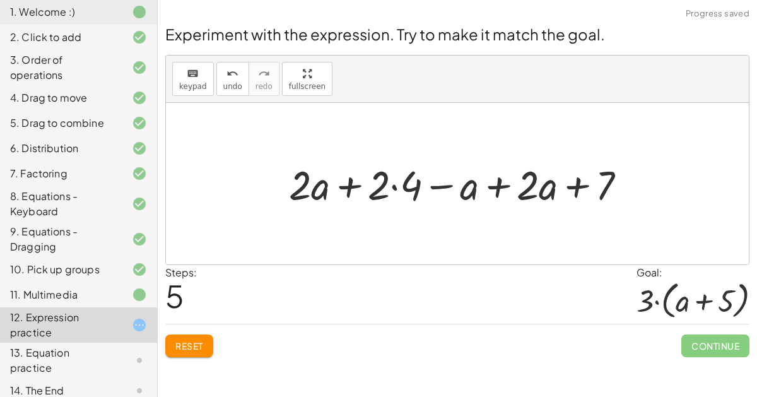
click at [397, 186] on div at bounding box center [463, 183] width 360 height 53
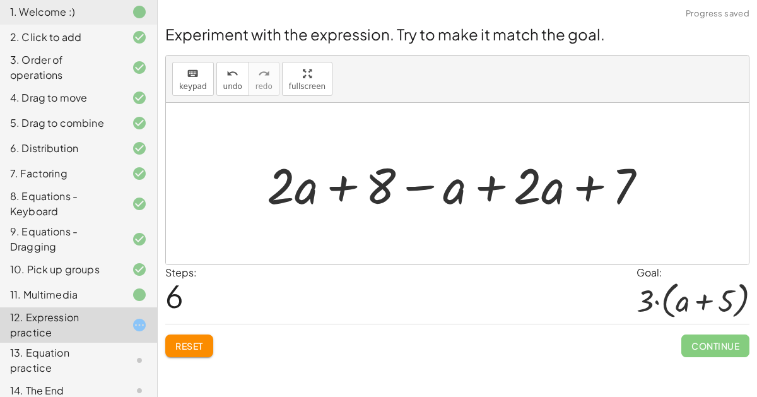
click at [346, 185] on div at bounding box center [462, 183] width 403 height 65
click at [425, 182] on div at bounding box center [462, 183] width 403 height 65
click at [493, 179] on div at bounding box center [462, 183] width 403 height 65
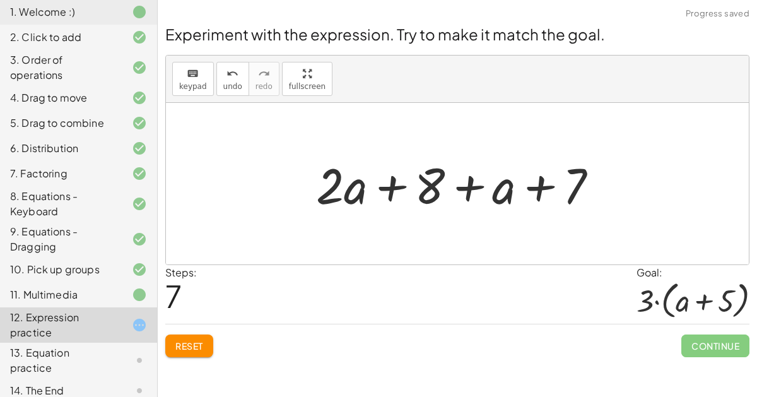
click at [520, 187] on div at bounding box center [462, 183] width 305 height 65
click at [530, 187] on div at bounding box center [462, 183] width 305 height 65
click at [384, 182] on div at bounding box center [462, 183] width 305 height 65
click at [472, 184] on div at bounding box center [462, 183] width 305 height 65
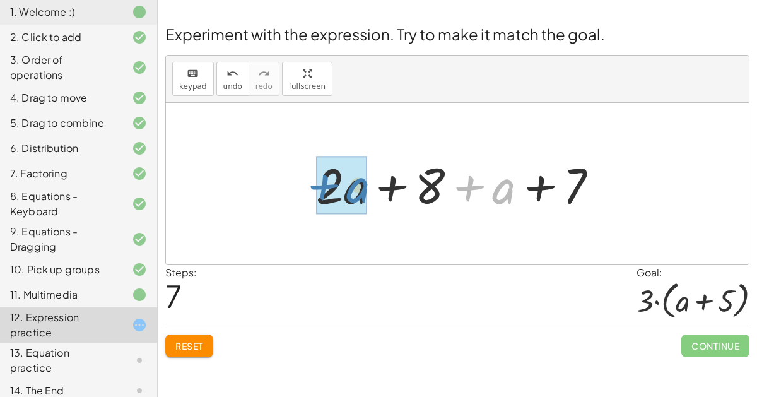
drag, startPoint x: 496, startPoint y: 186, endPoint x: 350, endPoint y: 185, distance: 145.7
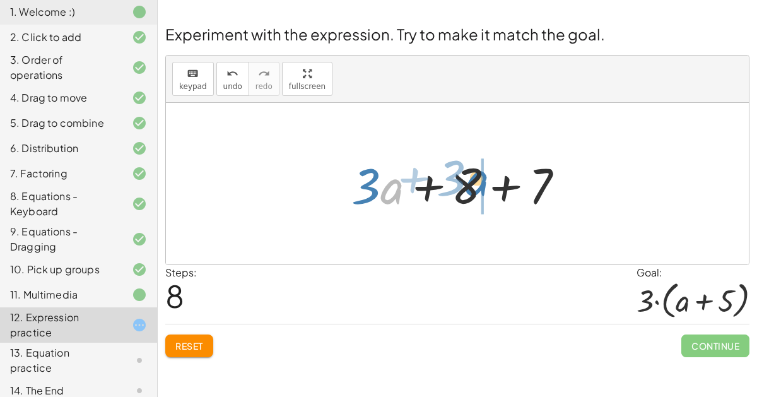
drag, startPoint x: 387, startPoint y: 194, endPoint x: 472, endPoint y: 185, distance: 85.5
click at [472, 185] on div at bounding box center [462, 183] width 235 height 65
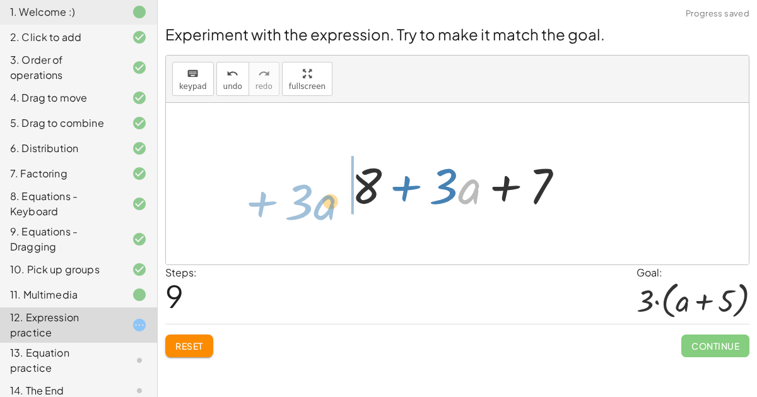
drag, startPoint x: 469, startPoint y: 185, endPoint x: 293, endPoint y: 196, distance: 176.9
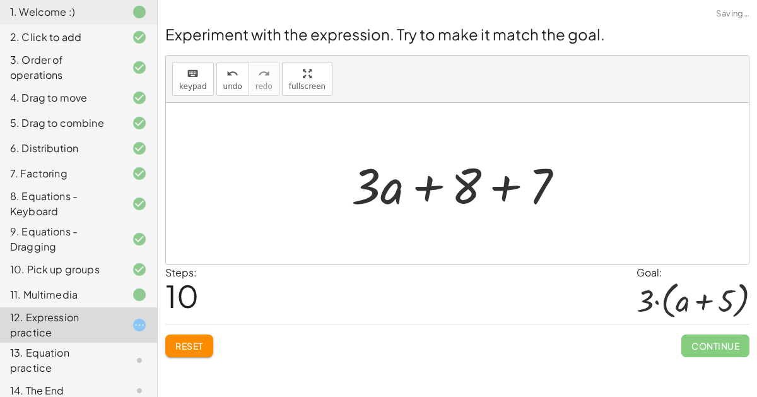
click at [182, 346] on span "Reset" at bounding box center [189, 345] width 28 height 11
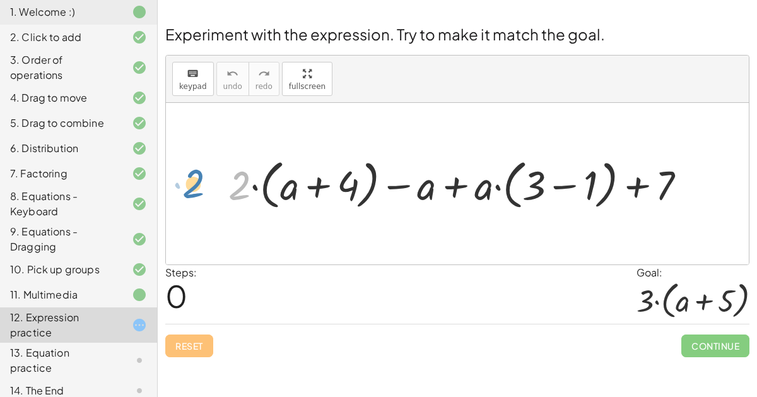
drag, startPoint x: 240, startPoint y: 184, endPoint x: 208, endPoint y: 183, distance: 32.8
drag, startPoint x: 594, startPoint y: 180, endPoint x: 631, endPoint y: 163, distance: 40.4
click at [631, 163] on div at bounding box center [462, 183] width 481 height 59
drag, startPoint x: 231, startPoint y: 175, endPoint x: 274, endPoint y: 173, distance: 42.9
click at [274, 173] on div at bounding box center [462, 183] width 481 height 59
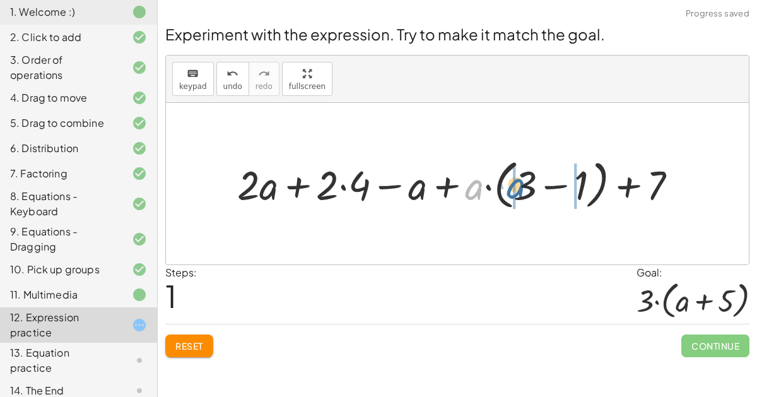
drag, startPoint x: 471, startPoint y: 191, endPoint x: 513, endPoint y: 190, distance: 41.6
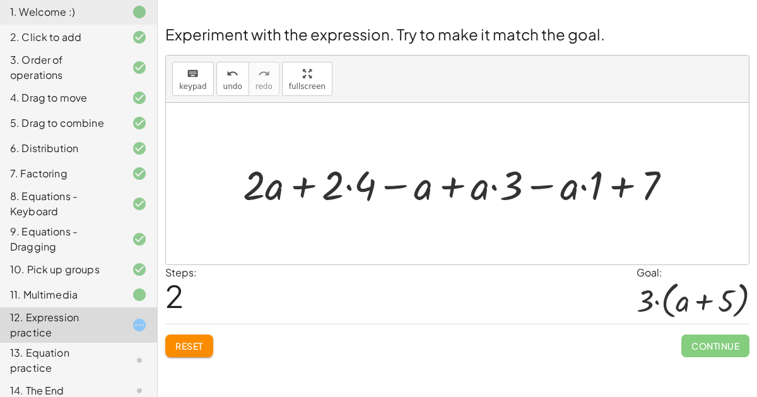
click at [344, 192] on div at bounding box center [462, 183] width 451 height 53
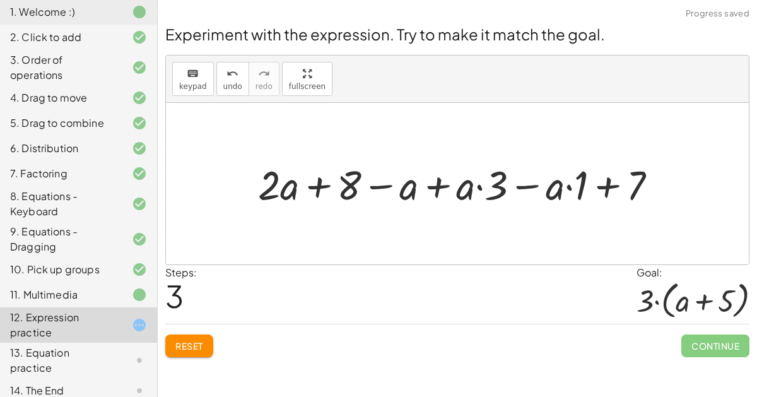
click at [475, 182] on div at bounding box center [462, 183] width 421 height 53
click at [574, 185] on div at bounding box center [462, 183] width 421 height 53
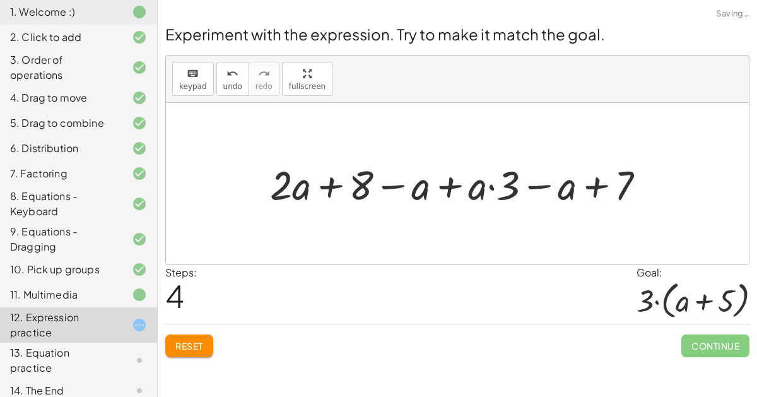
click at [490, 190] on div at bounding box center [463, 183] width 398 height 53
click at [569, 240] on div at bounding box center [457, 183] width 583 height 161
click at [589, 190] on div at bounding box center [463, 183] width 398 height 53
click at [396, 186] on div at bounding box center [463, 183] width 398 height 53
click at [338, 186] on div at bounding box center [463, 183] width 398 height 53
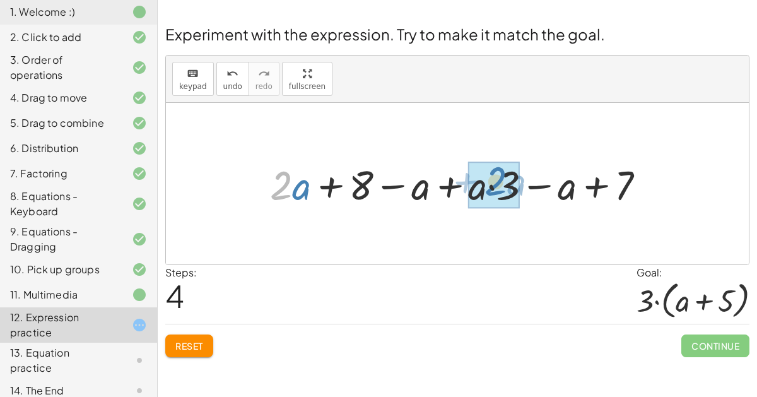
drag, startPoint x: 282, startPoint y: 187, endPoint x: 496, endPoint y: 183, distance: 214.5
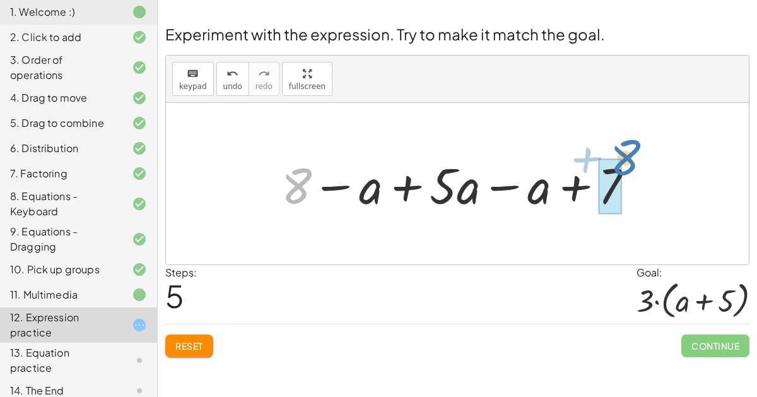
drag, startPoint x: 292, startPoint y: 185, endPoint x: 622, endPoint y: 159, distance: 330.9
click at [622, 159] on div at bounding box center [462, 183] width 375 height 65
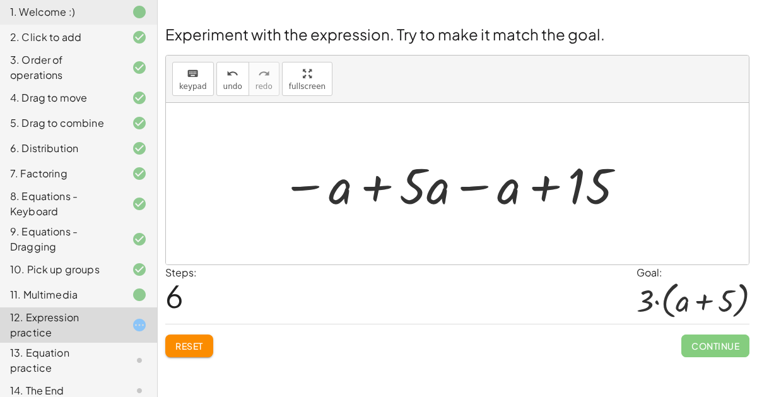
click at [372, 190] on div at bounding box center [454, 183] width 358 height 65
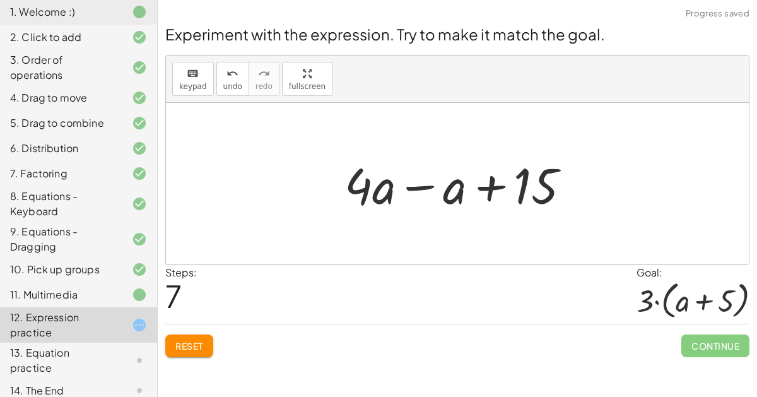
click at [411, 196] on div at bounding box center [462, 183] width 249 height 65
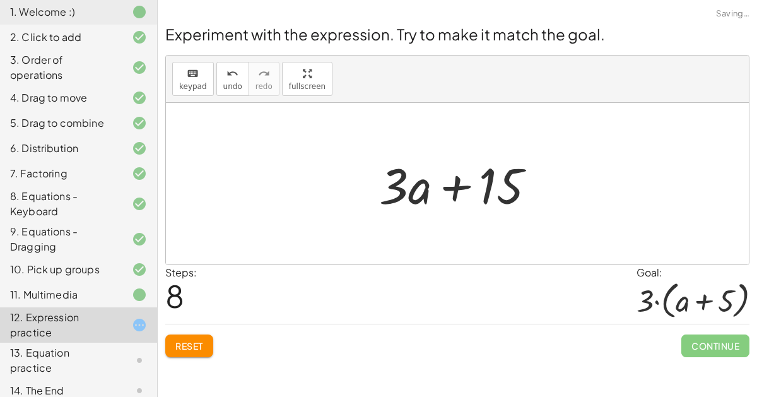
click at [454, 185] on div at bounding box center [462, 183] width 179 height 65
drag, startPoint x: 413, startPoint y: 189, endPoint x: 524, endPoint y: 187, distance: 111.0
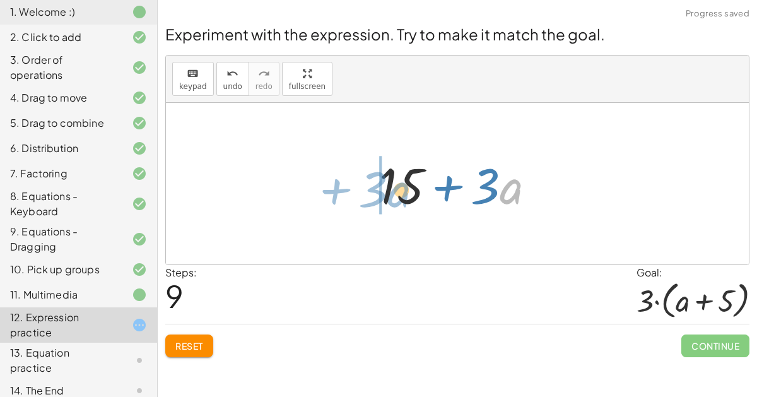
drag, startPoint x: 512, startPoint y: 184, endPoint x: 333, endPoint y: 185, distance: 178.5
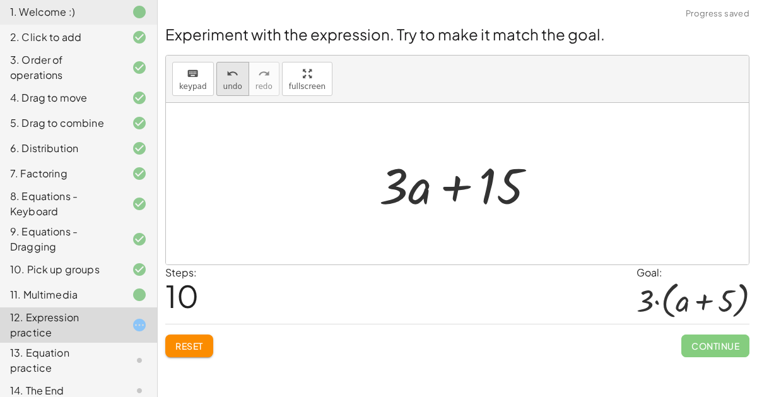
click at [237, 79] on button "undo undo" at bounding box center [232, 79] width 33 height 34
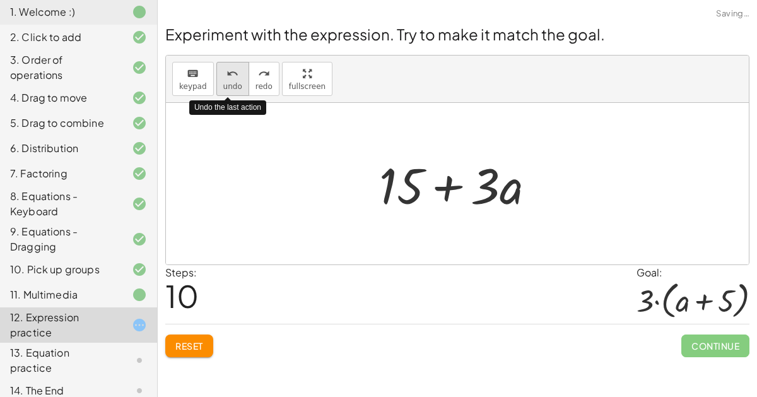
click at [237, 79] on button "undo undo" at bounding box center [232, 79] width 33 height 34
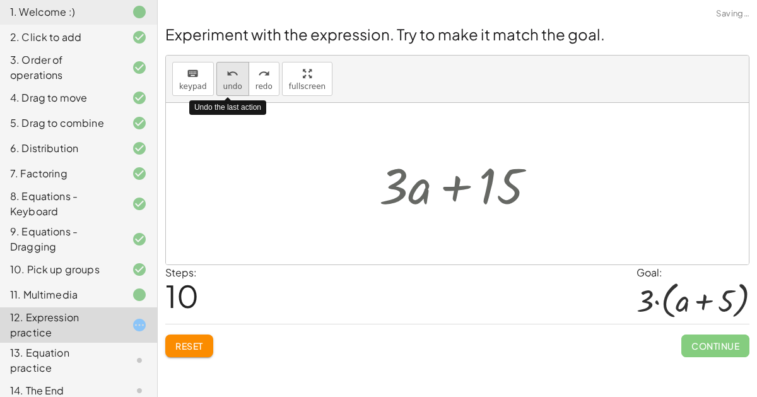
click at [237, 79] on button "undo undo" at bounding box center [232, 79] width 33 height 34
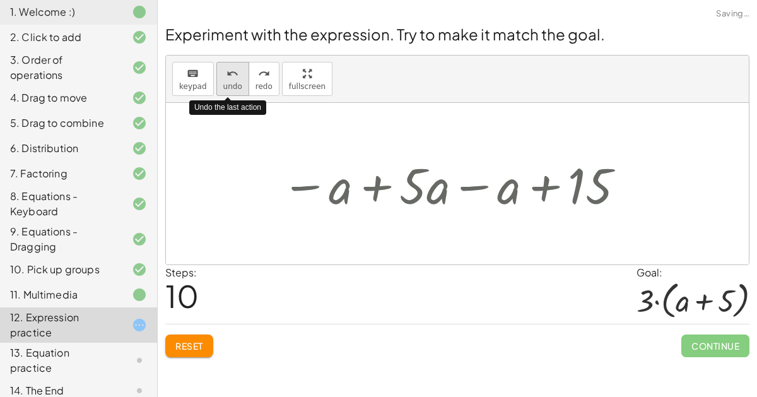
click at [237, 79] on button "undo undo" at bounding box center [232, 79] width 33 height 34
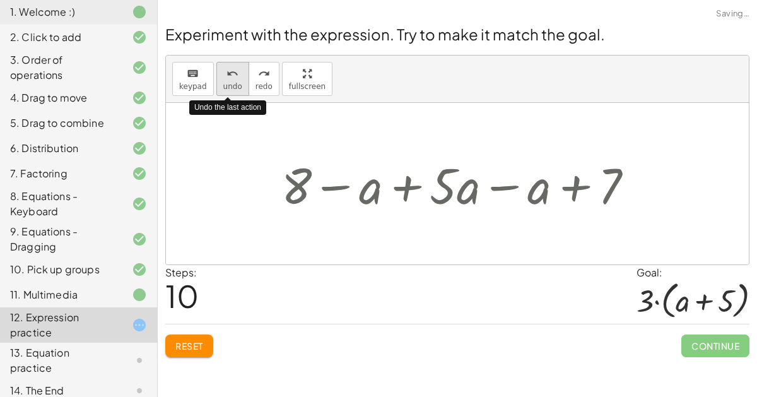
click at [237, 79] on button "undo undo" at bounding box center [232, 79] width 33 height 34
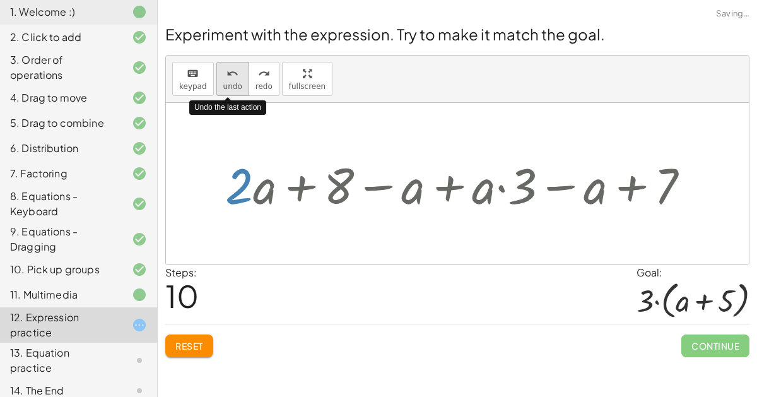
click at [237, 79] on button "undo undo" at bounding box center [232, 79] width 33 height 34
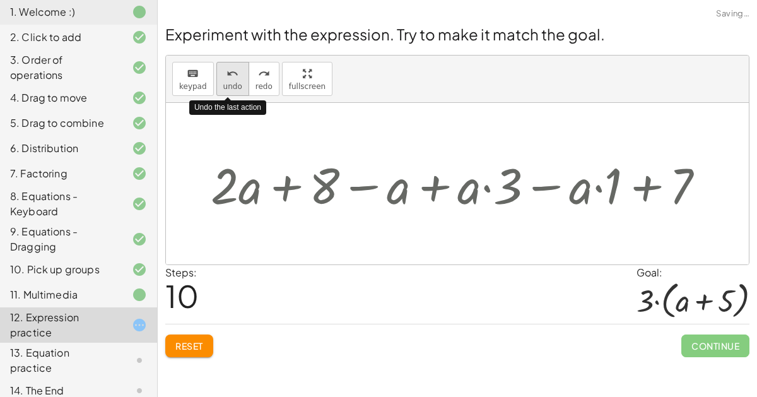
click at [237, 79] on button "undo undo" at bounding box center [232, 79] width 33 height 34
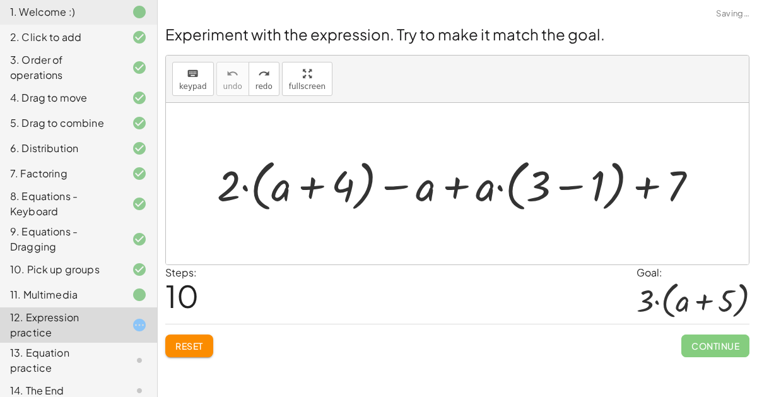
click at [197, 352] on button "Reset" at bounding box center [189, 345] width 48 height 23
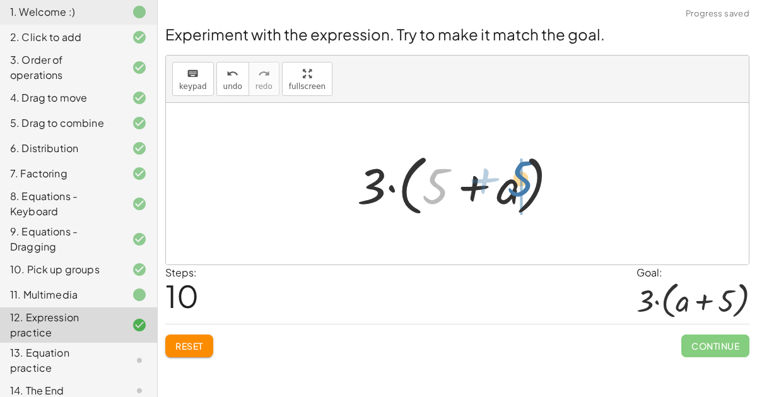
drag, startPoint x: 434, startPoint y: 201, endPoint x: 520, endPoint y: 193, distance: 86.1
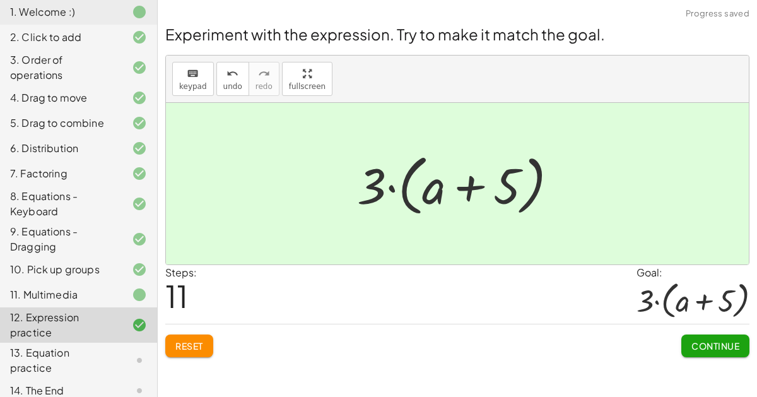
click at [706, 343] on span "Continue" at bounding box center [715, 345] width 48 height 11
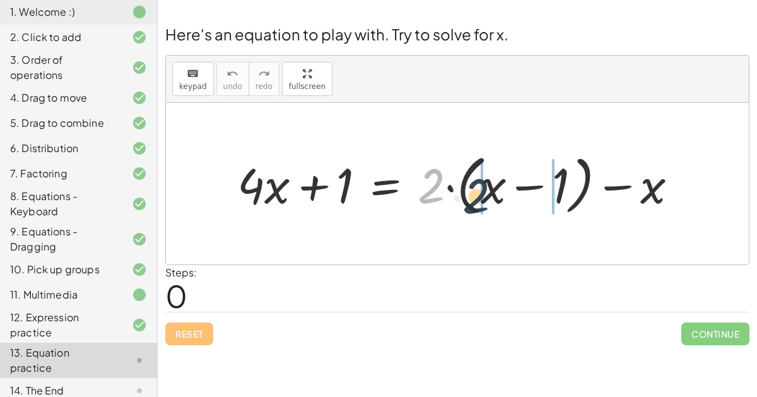
drag, startPoint x: 433, startPoint y: 181, endPoint x: 484, endPoint y: 190, distance: 51.8
click at [484, 190] on div at bounding box center [462, 183] width 463 height 71
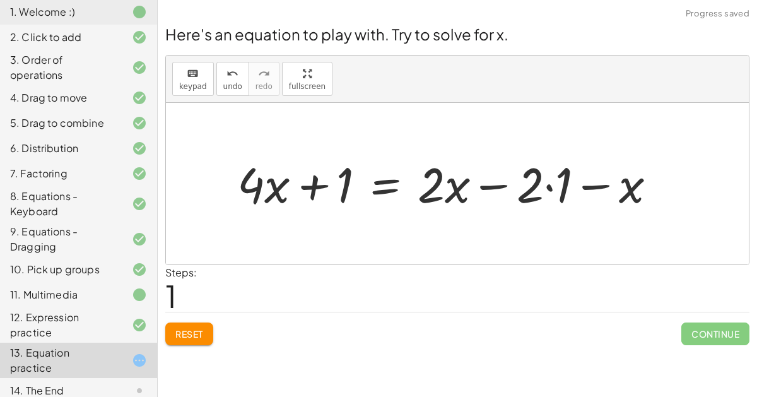
click at [555, 186] on div at bounding box center [452, 183] width 442 height 64
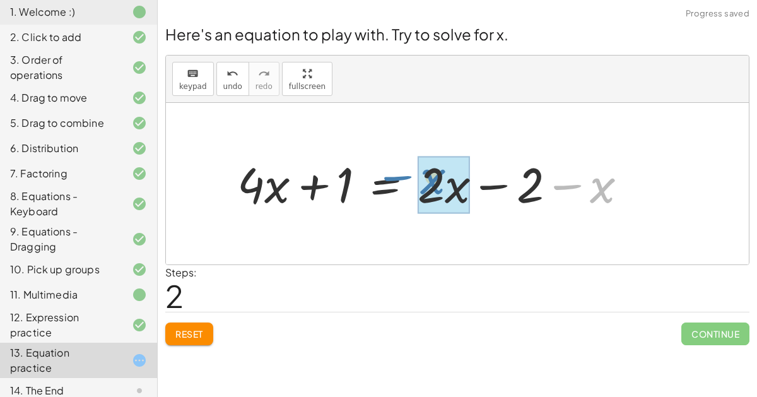
drag, startPoint x: 611, startPoint y: 184, endPoint x: 443, endPoint y: 176, distance: 167.4
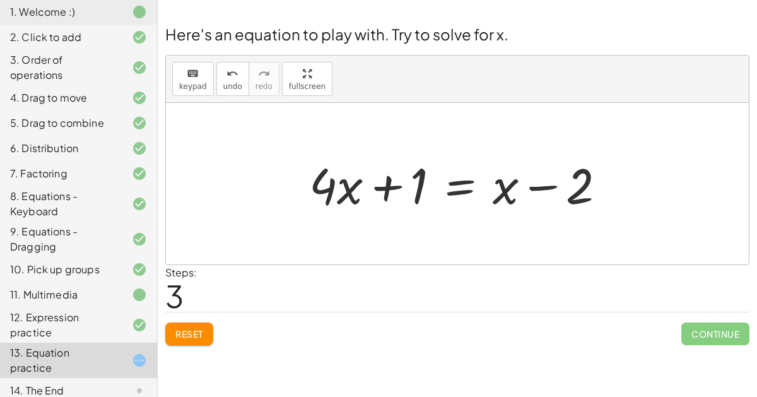
click at [455, 186] on div at bounding box center [462, 183] width 319 height 65
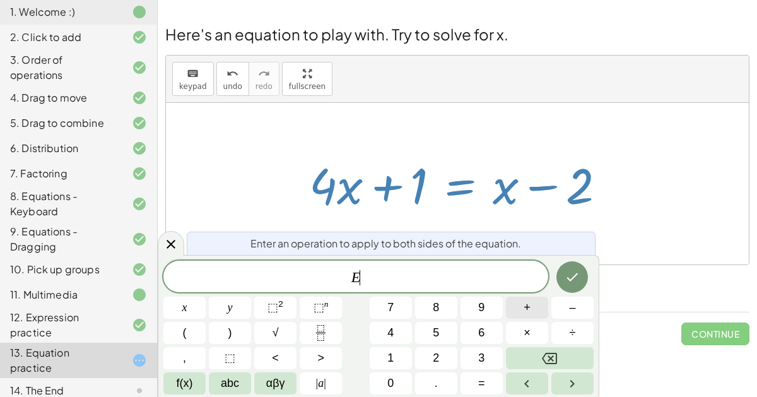
click at [538, 312] on button "+" at bounding box center [527, 307] width 42 height 22
click at [426, 348] on button "2" at bounding box center [436, 358] width 42 height 22
click at [577, 276] on icon "Done" at bounding box center [572, 276] width 15 height 15
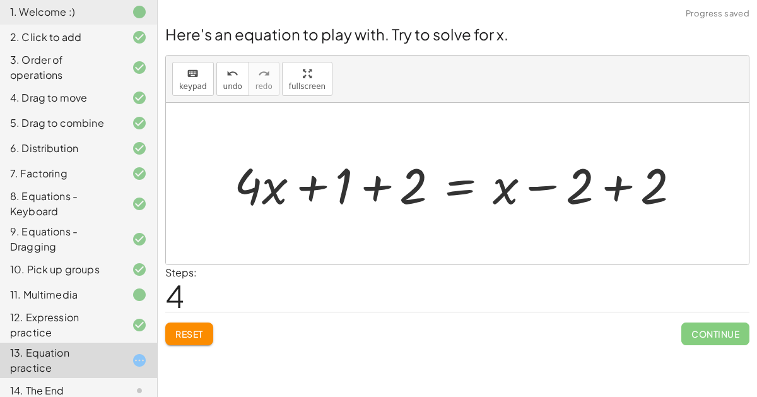
click at [607, 178] on div at bounding box center [462, 183] width 469 height 65
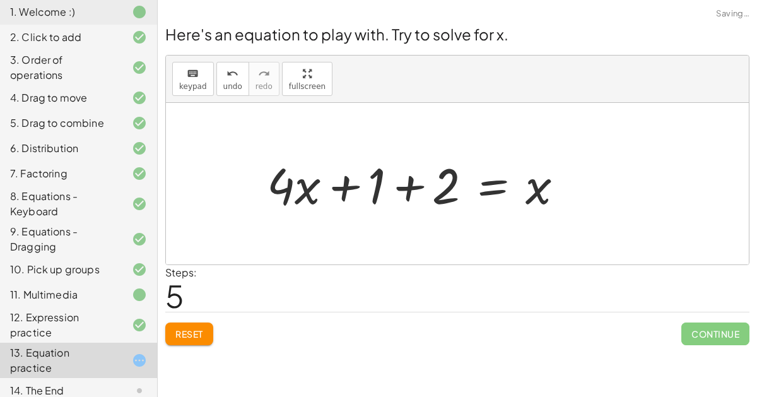
click at [364, 187] on div at bounding box center [420, 183] width 319 height 65
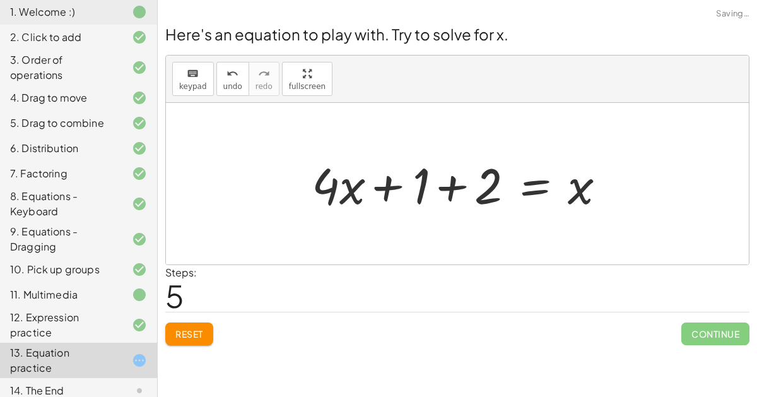
click at [428, 183] on div at bounding box center [462, 183] width 319 height 65
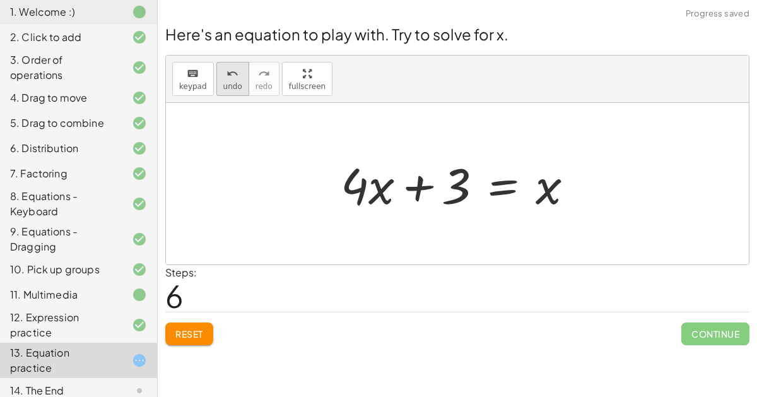
click at [235, 87] on span "undo" at bounding box center [232, 86] width 19 height 9
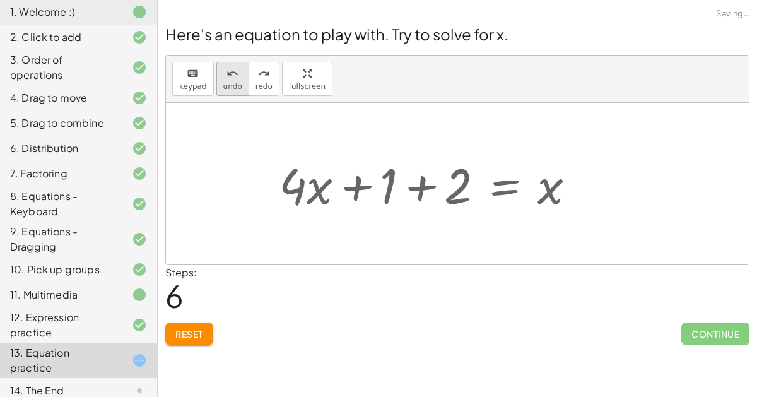
click at [235, 87] on span "undo" at bounding box center [232, 86] width 19 height 9
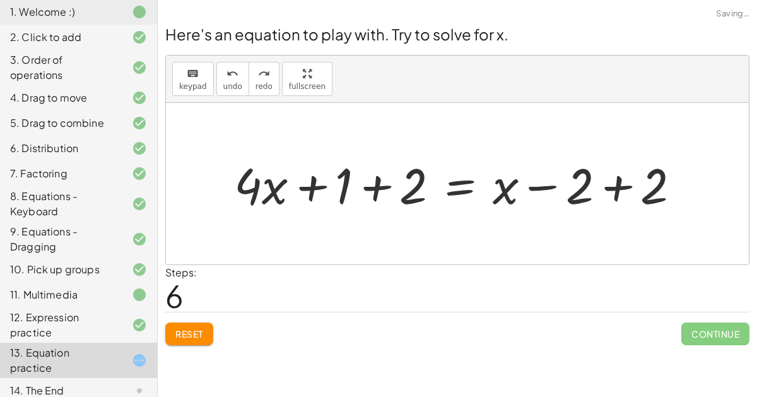
click at [199, 328] on span "Reset" at bounding box center [189, 333] width 28 height 11
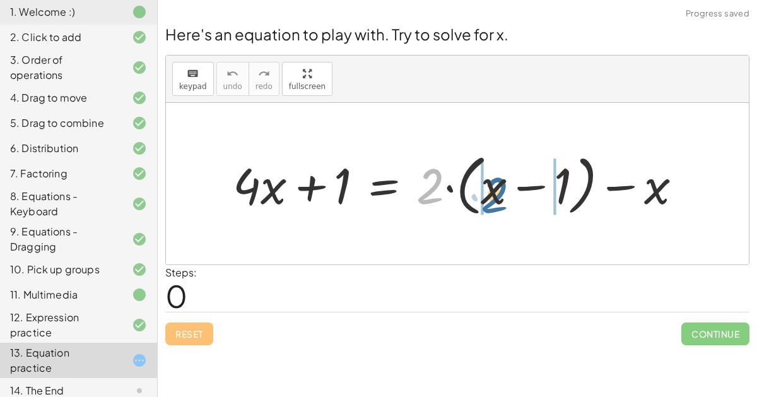
drag, startPoint x: 425, startPoint y: 184, endPoint x: 485, endPoint y: 191, distance: 60.4
click at [485, 191] on div at bounding box center [462, 184] width 472 height 73
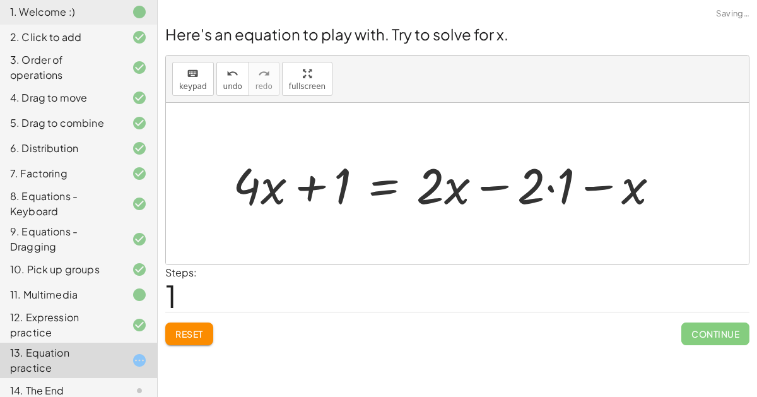
click at [500, 191] on div at bounding box center [450, 183] width 449 height 65
click at [559, 187] on div at bounding box center [450, 183] width 449 height 65
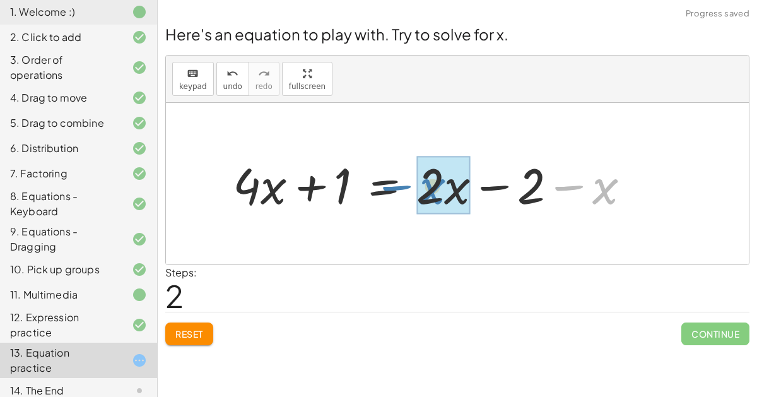
drag, startPoint x: 606, startPoint y: 187, endPoint x: 436, endPoint y: 187, distance: 170.3
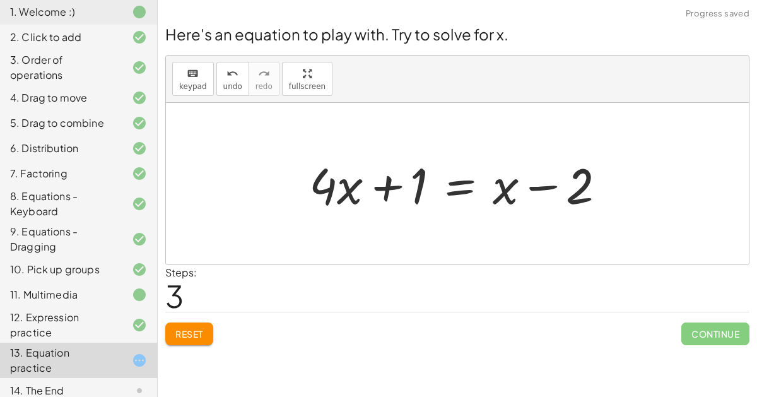
click at [462, 191] on div at bounding box center [462, 183] width 319 height 65
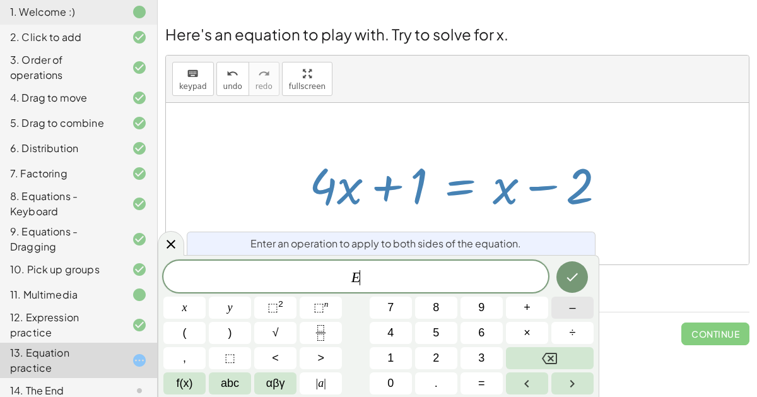
click at [572, 313] on span "–" at bounding box center [572, 307] width 6 height 17
click at [380, 355] on button "1" at bounding box center [391, 358] width 42 height 22
click at [206, 296] on div at bounding box center [184, 307] width 42 height 22
click at [582, 271] on button "Done" at bounding box center [572, 277] width 32 height 32
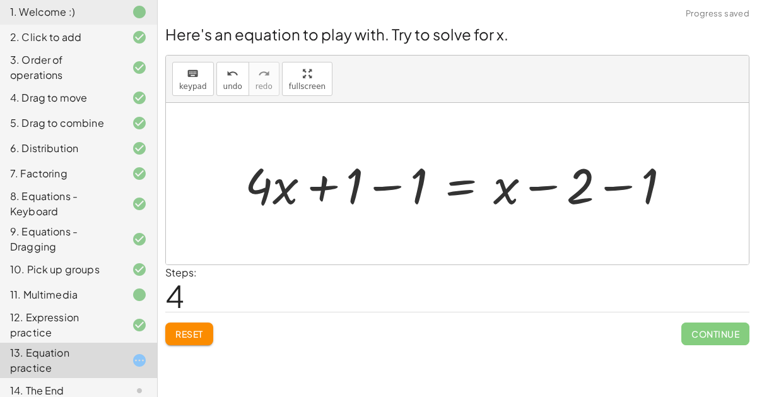
click at [602, 184] on div at bounding box center [462, 183] width 448 height 65
click at [375, 186] on div at bounding box center [430, 183] width 385 height 65
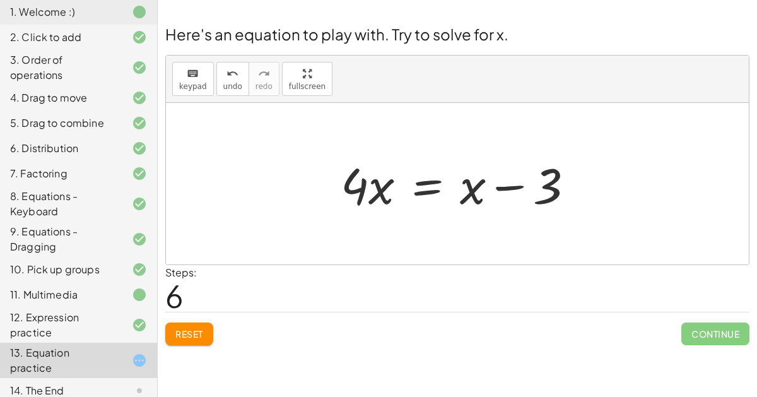
click at [418, 183] on div at bounding box center [462, 183] width 256 height 65
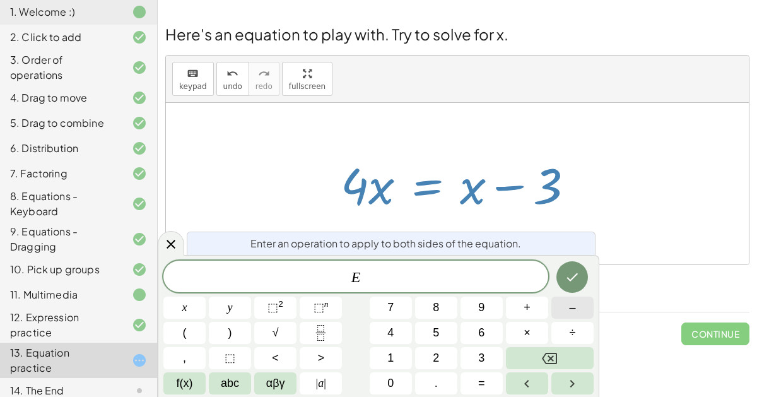
click at [568, 310] on button "–" at bounding box center [572, 307] width 42 height 22
click at [573, 265] on button "Done" at bounding box center [572, 277] width 32 height 32
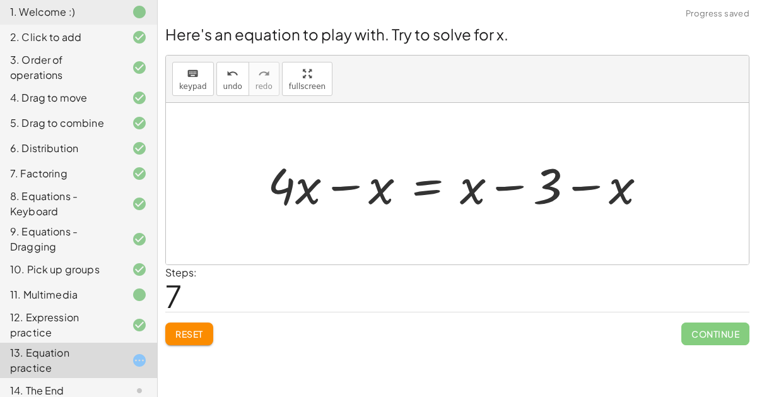
click at [493, 192] on div at bounding box center [462, 183] width 402 height 65
click at [565, 214] on div at bounding box center [462, 183] width 402 height 65
drag, startPoint x: 625, startPoint y: 182, endPoint x: 467, endPoint y: 186, distance: 157.7
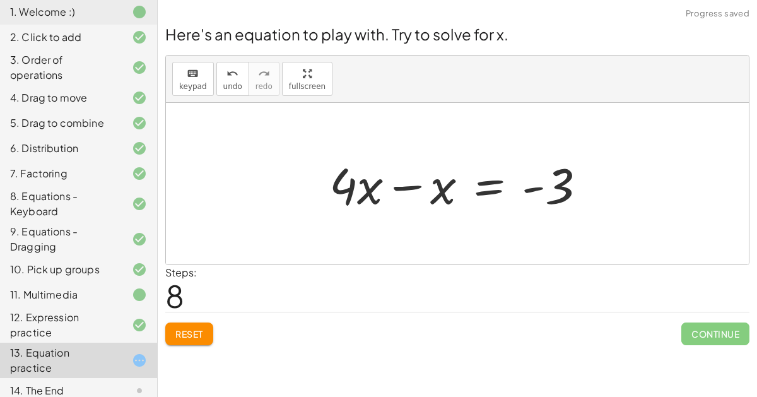
click at [414, 187] on div at bounding box center [462, 183] width 279 height 65
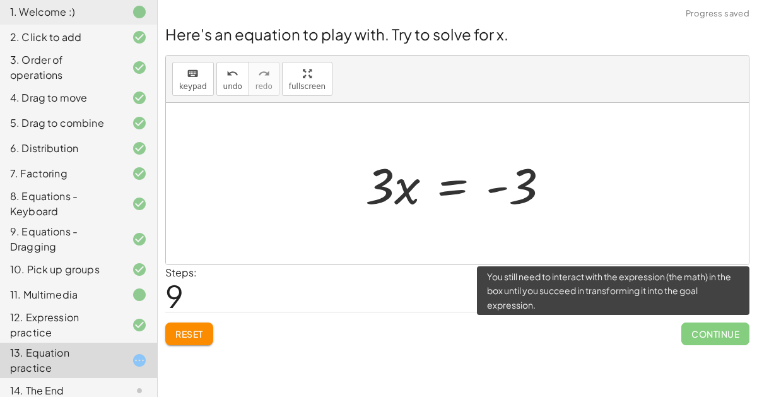
click at [699, 332] on span "Continue" at bounding box center [715, 333] width 68 height 23
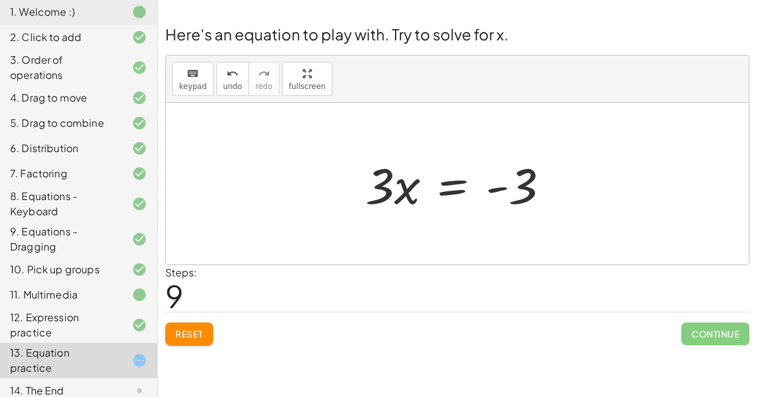
click at [447, 189] on div at bounding box center [462, 183] width 207 height 65
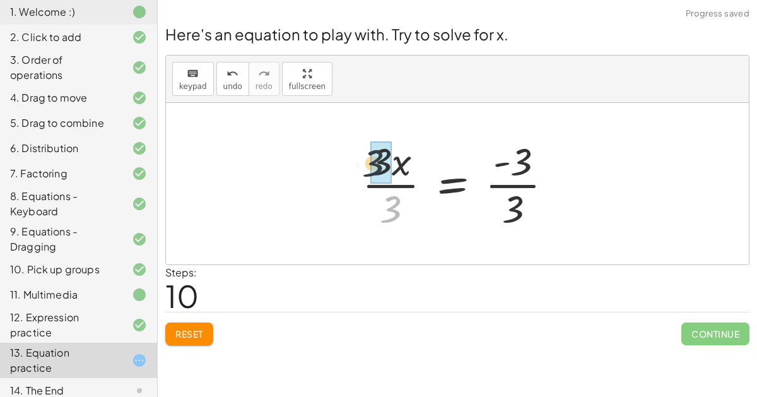
drag, startPoint x: 397, startPoint y: 215, endPoint x: 378, endPoint y: 167, distance: 52.1
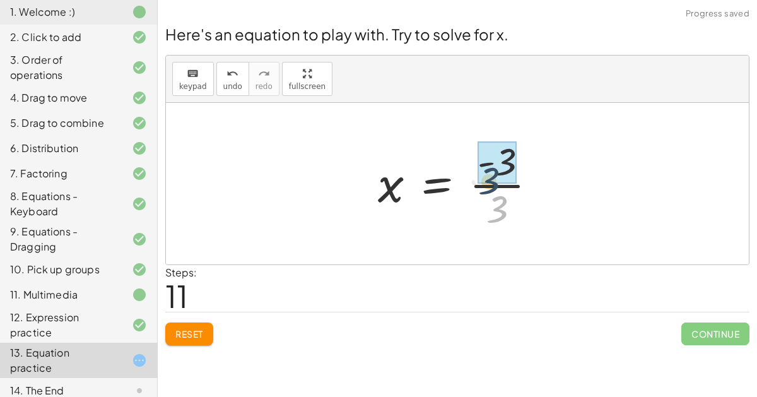
drag, startPoint x: 512, startPoint y: 213, endPoint x: 508, endPoint y: 173, distance: 40.5
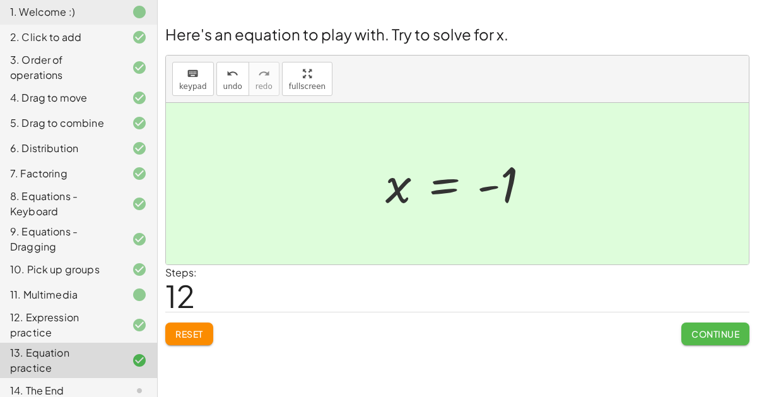
click at [715, 336] on span "Continue" at bounding box center [715, 333] width 48 height 11
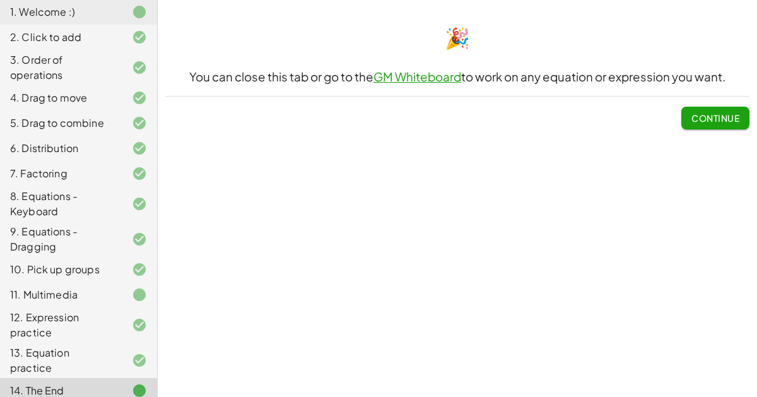
click at [722, 112] on span "Continue" at bounding box center [715, 117] width 48 height 11
